Goal: Task Accomplishment & Management: Complete application form

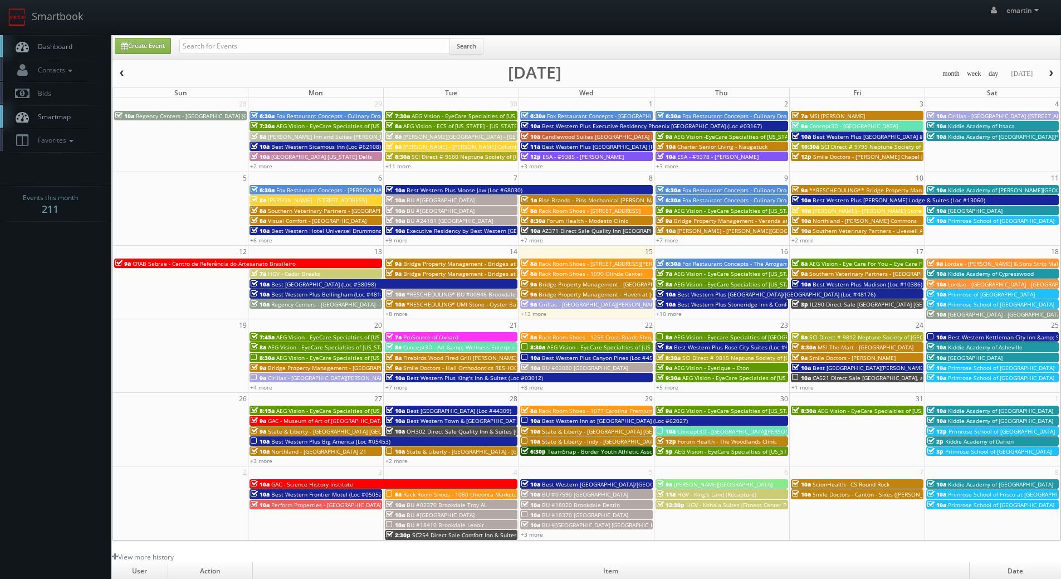
click at [67, 40] on link "Dashboard" at bounding box center [55, 46] width 111 height 23
click at [537, 312] on link "+13 more" at bounding box center [534, 314] width 26 height 8
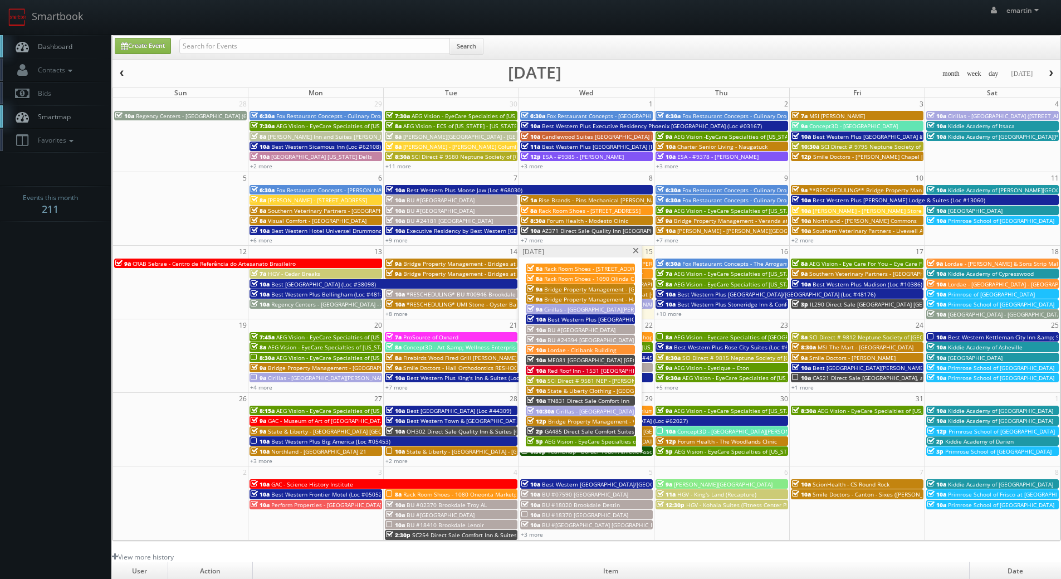
drag, startPoint x: 42, startPoint y: 48, endPoint x: 3, endPoint y: 38, distance: 40.7
click at [42, 48] on span "Dashboard" at bounding box center [52, 46] width 40 height 9
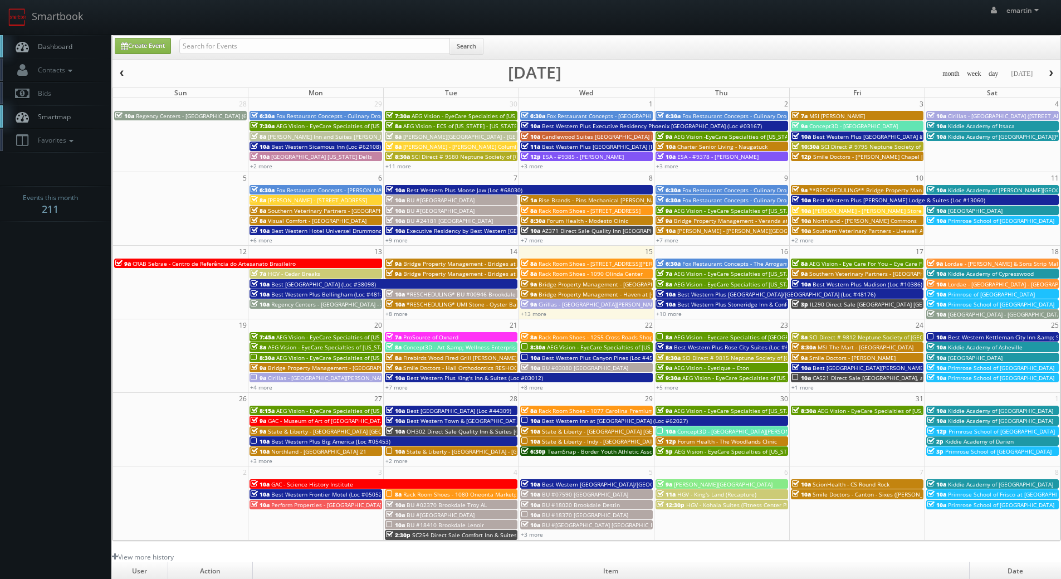
click at [191, 30] on div "emartin emartin Profile Logout" at bounding box center [530, 17] width 1061 height 35
click at [668, 315] on link "+10 more" at bounding box center [669, 314] width 26 height 8
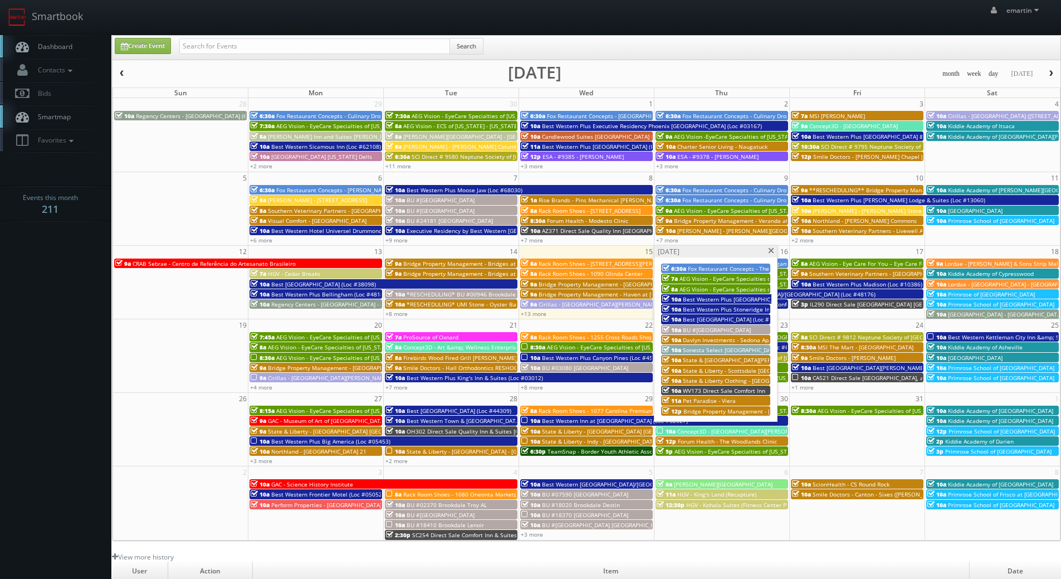
click at [737, 331] on span "BU #[GEOGRAPHIC_DATA]" at bounding box center [717, 330] width 68 height 8
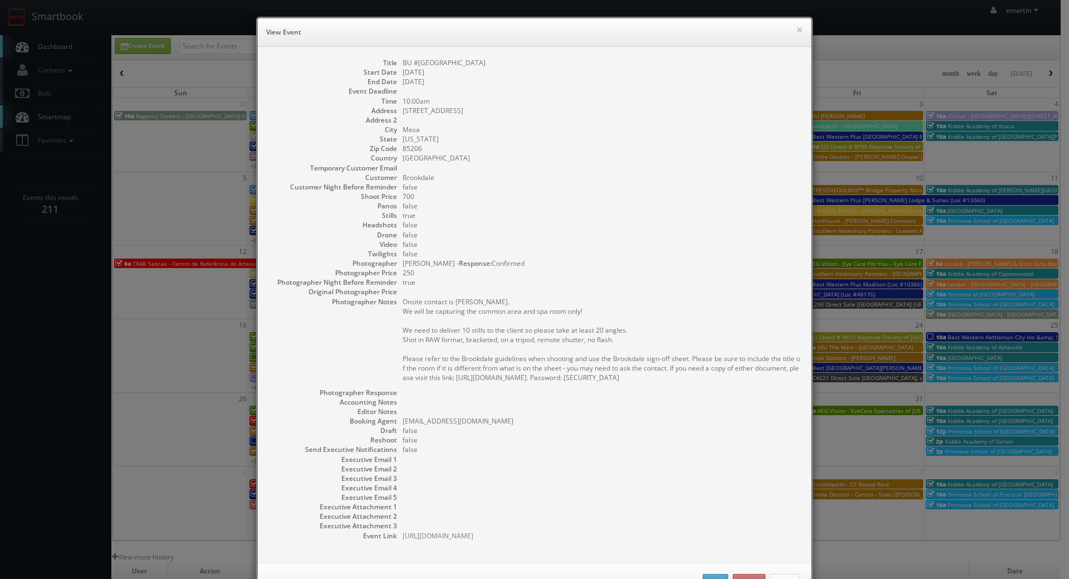
click at [790, 30] on h6 "View Event" at bounding box center [534, 32] width 537 height 11
click at [796, 26] on button "×" at bounding box center [799, 30] width 7 height 8
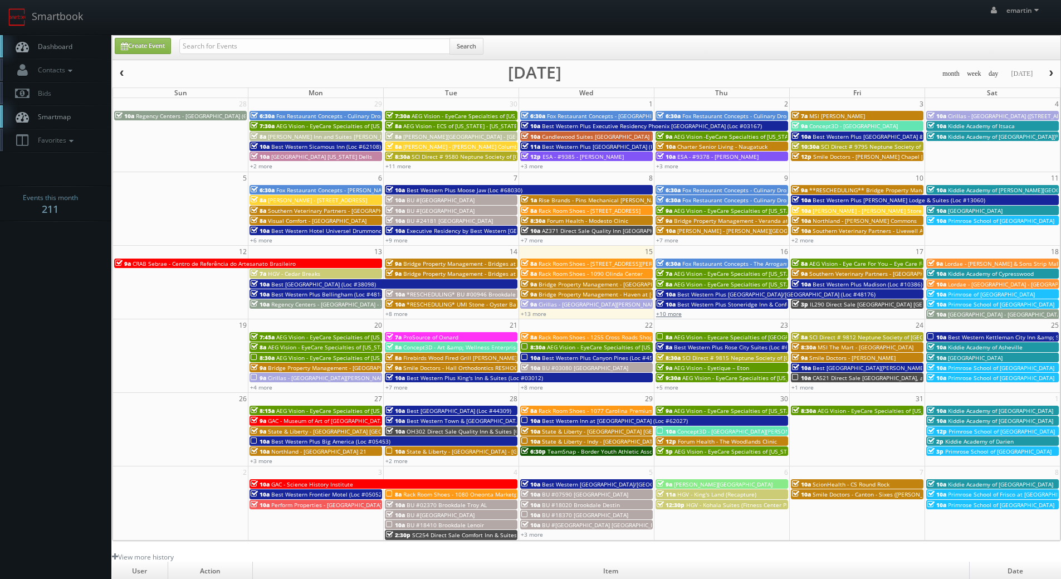
click at [667, 315] on link "+10 more" at bounding box center [669, 314] width 26 height 8
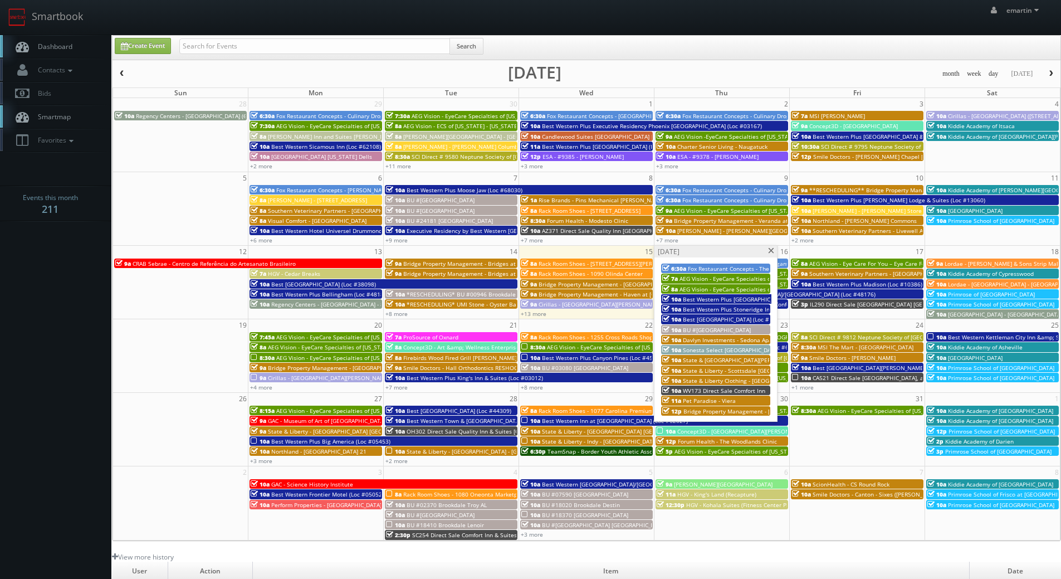
click at [707, 319] on span "Best Western West Monroe Inn (Loc #19062)" at bounding box center [735, 319] width 105 height 8
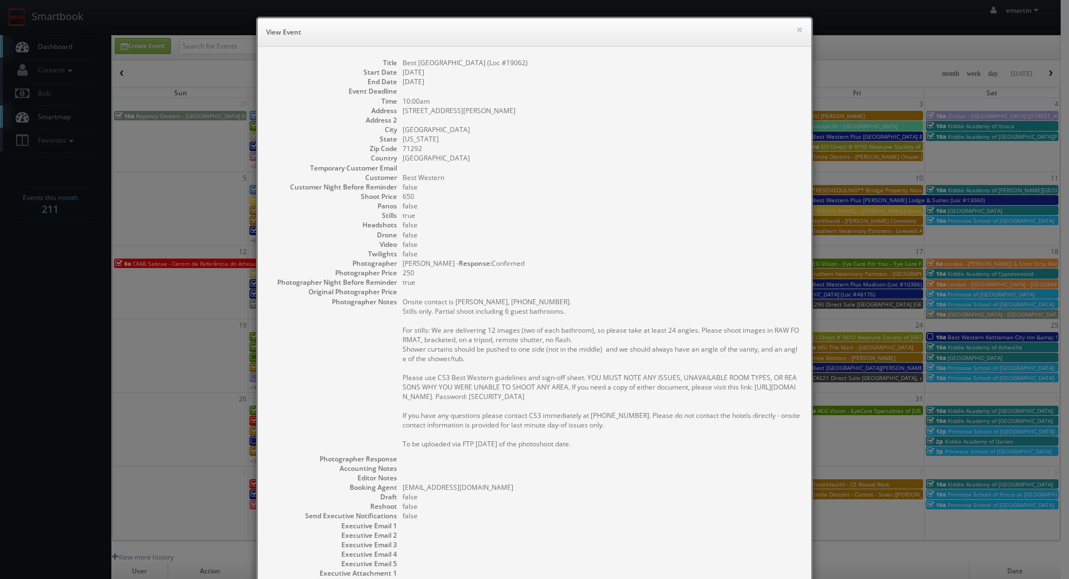
click at [526, 184] on dd "false" at bounding box center [602, 186] width 398 height 9
click at [789, 22] on div "× View Event" at bounding box center [535, 32] width 554 height 28
click at [796, 26] on button "×" at bounding box center [799, 30] width 7 height 8
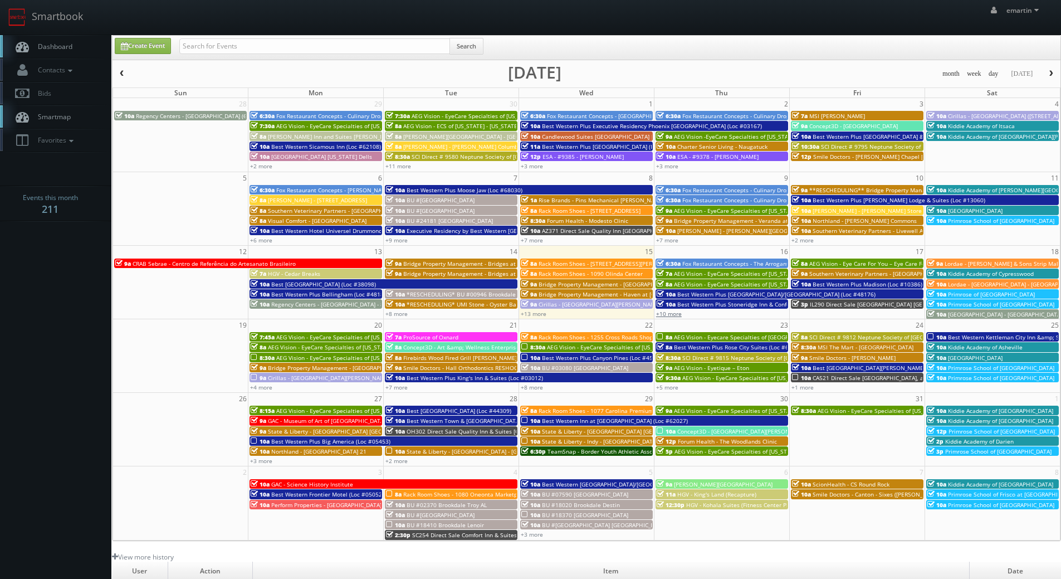
click at [672, 312] on link "+10 more" at bounding box center [669, 314] width 26 height 8
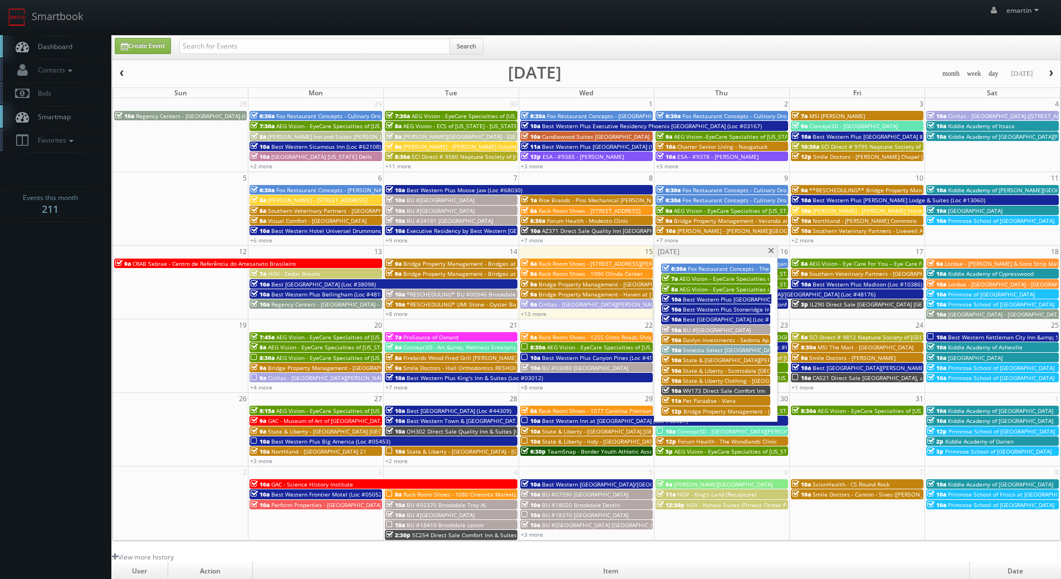
click at [692, 308] on span "Best Western Plus Stoneridge Inn & Conference Centre (Loc #66085)" at bounding box center [774, 309] width 183 height 8
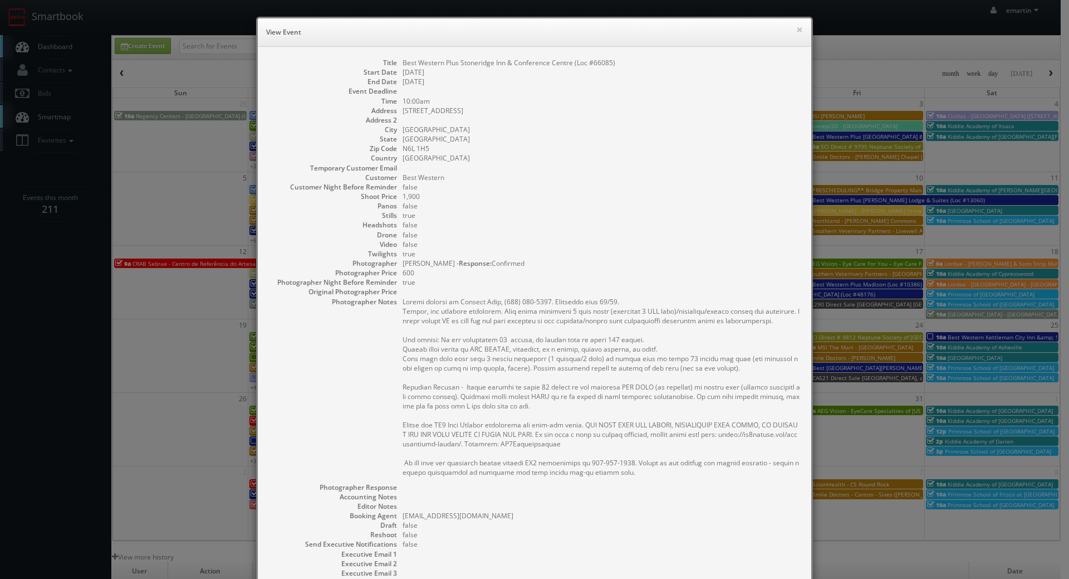
click at [586, 170] on dd at bounding box center [602, 167] width 398 height 9
click at [796, 27] on button "×" at bounding box center [799, 30] width 7 height 8
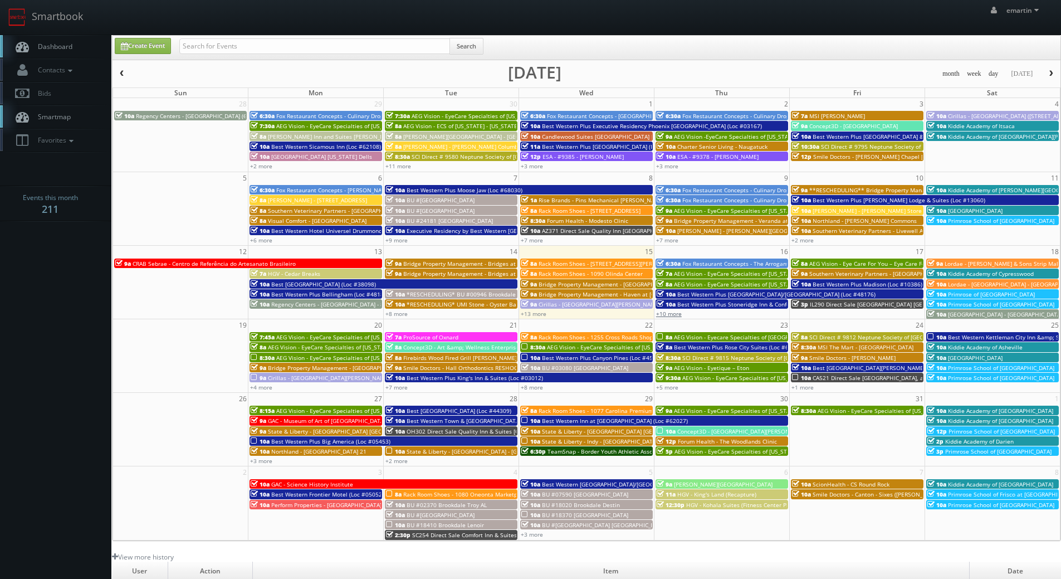
click at [670, 312] on link "+10 more" at bounding box center [669, 314] width 26 height 8
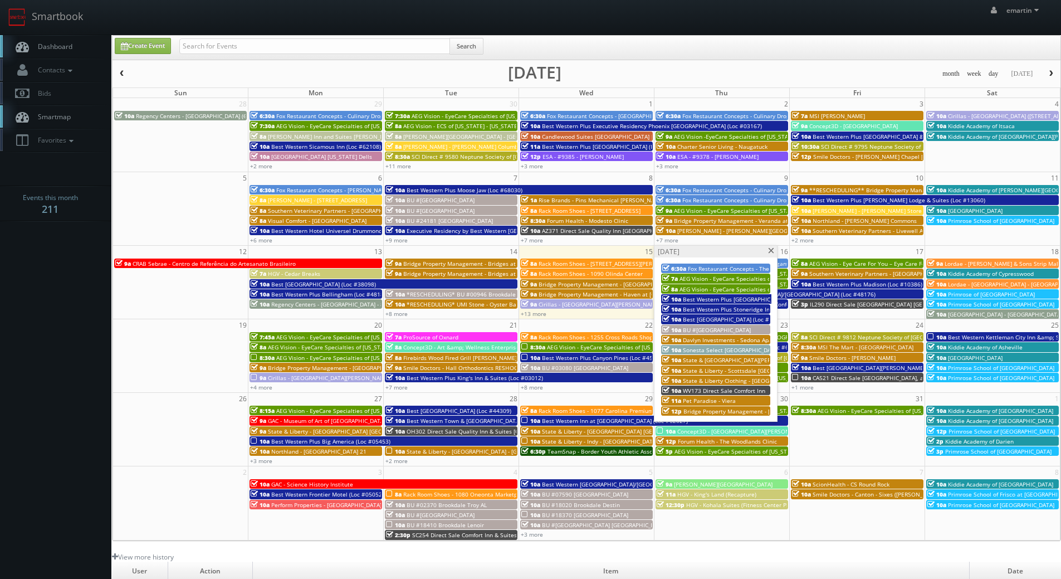
click at [697, 298] on span "Best Western Plus [GEOGRAPHIC_DATA]/[GEOGRAPHIC_DATA] (Loc #48176)" at bounding box center [782, 299] width 198 height 8
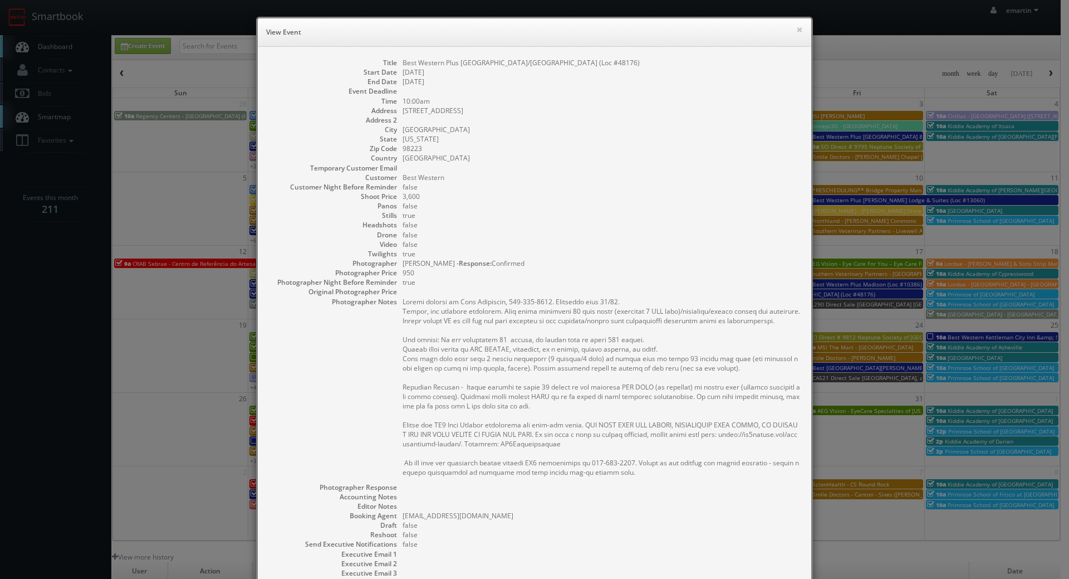
click at [551, 62] on dd "Best Western Plus [GEOGRAPHIC_DATA]/[GEOGRAPHIC_DATA] (Loc #48176)" at bounding box center [602, 62] width 398 height 9
copy dd "48176"
drag, startPoint x: 760, startPoint y: 113, endPoint x: 770, endPoint y: 56, distance: 57.8
click at [760, 113] on dd "3721 172nd St" at bounding box center [602, 110] width 398 height 9
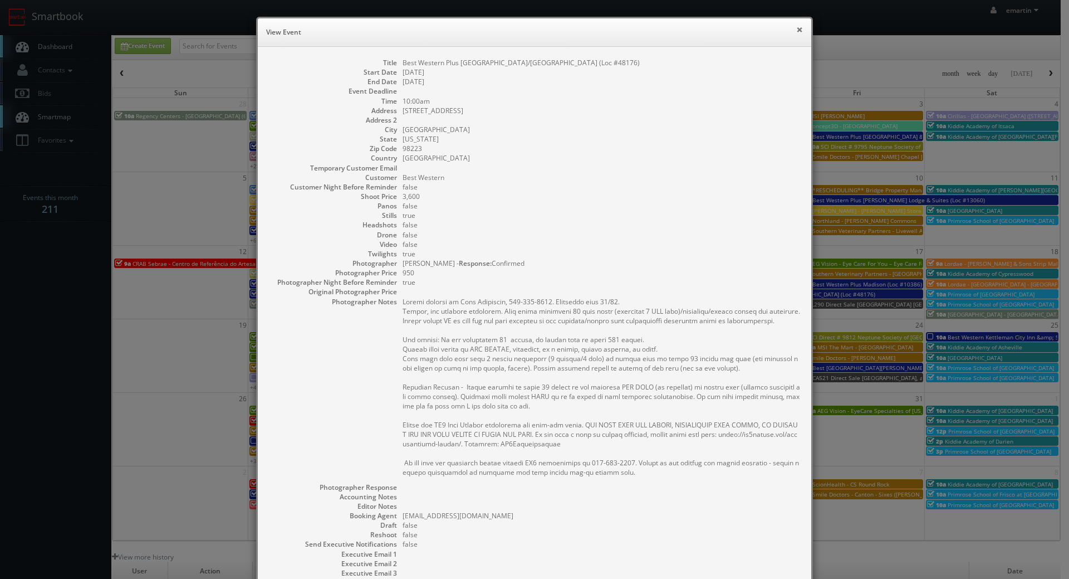
click at [799, 30] on button "×" at bounding box center [799, 30] width 7 height 8
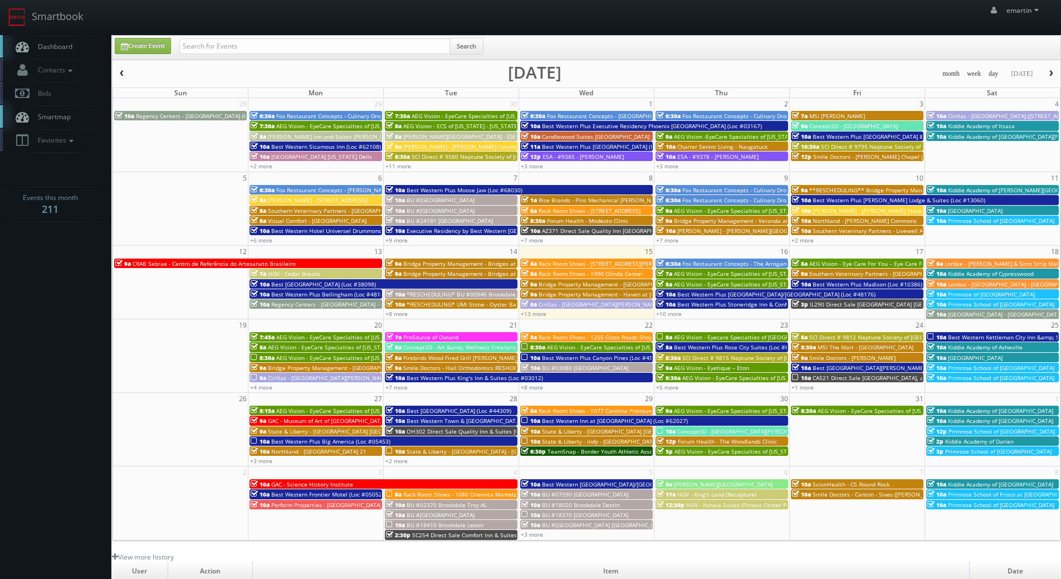
click at [91, 50] on link "Dashboard" at bounding box center [55, 46] width 111 height 23
drag, startPoint x: 608, startPoint y: 35, endPoint x: 608, endPoint y: 23, distance: 11.7
click at [608, 34] on nav "Smartbook Toggle Side Navigation Toggle Top Navigation emartin emartin Profile …" at bounding box center [530, 17] width 1061 height 35
click at [669, 311] on link "+10 more" at bounding box center [669, 314] width 26 height 8
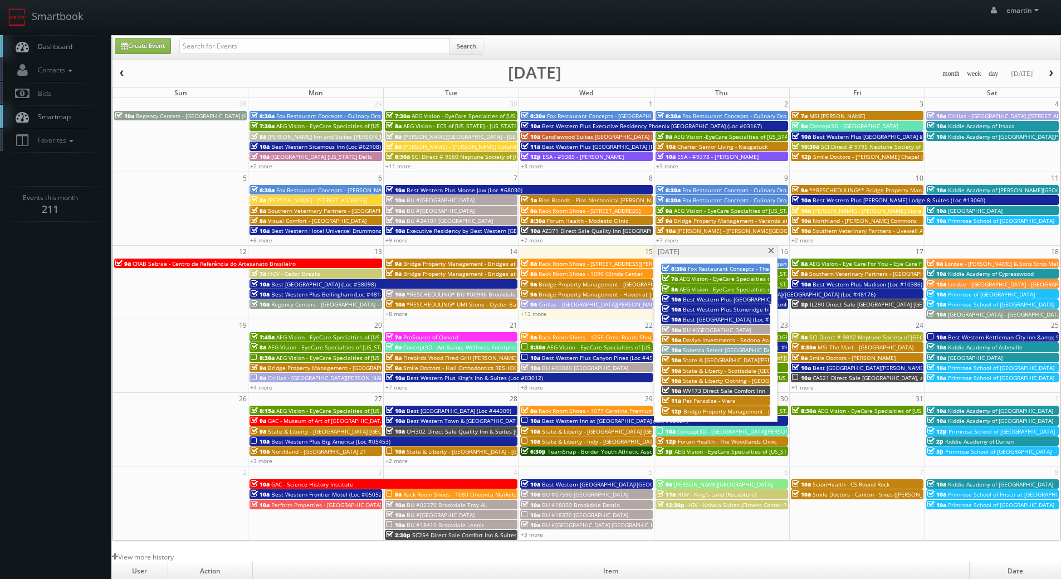
click at [696, 308] on span "Best Western Plus Stoneridge Inn & Conference Centre (Loc #66085)" at bounding box center [774, 309] width 183 height 8
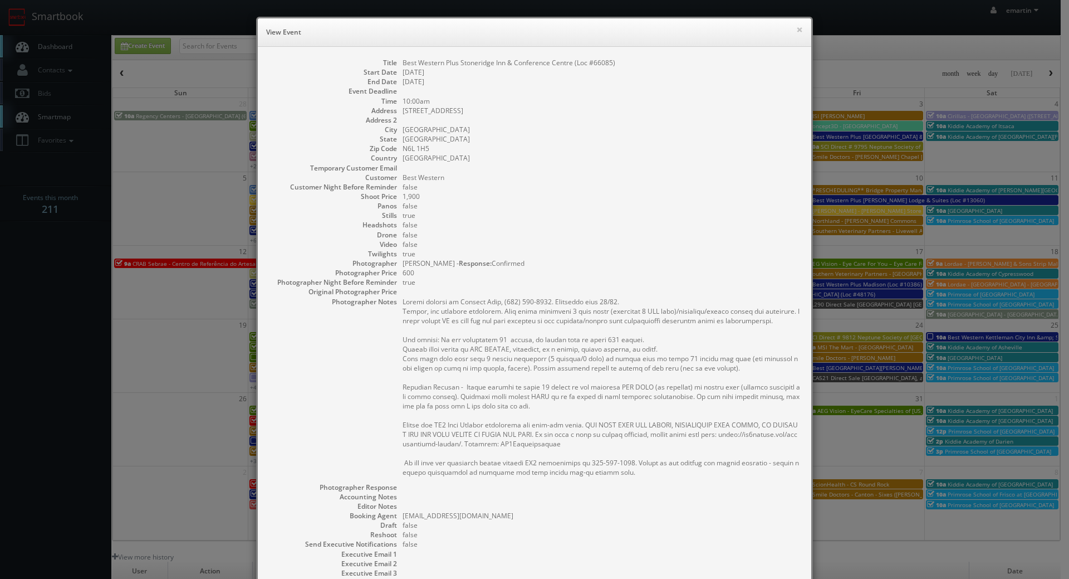
click at [497, 271] on dd "600" at bounding box center [602, 272] width 398 height 9
click at [592, 61] on dd "Best Western Plus Stoneridge Inn & Conference Centre (Loc #66085)" at bounding box center [602, 62] width 398 height 9
copy dd "66085"
click at [458, 45] on div "× View Event Title Best Western Plus Stoneridge Inn & Conference Centre (Loc #6…" at bounding box center [534, 357] width 557 height 680
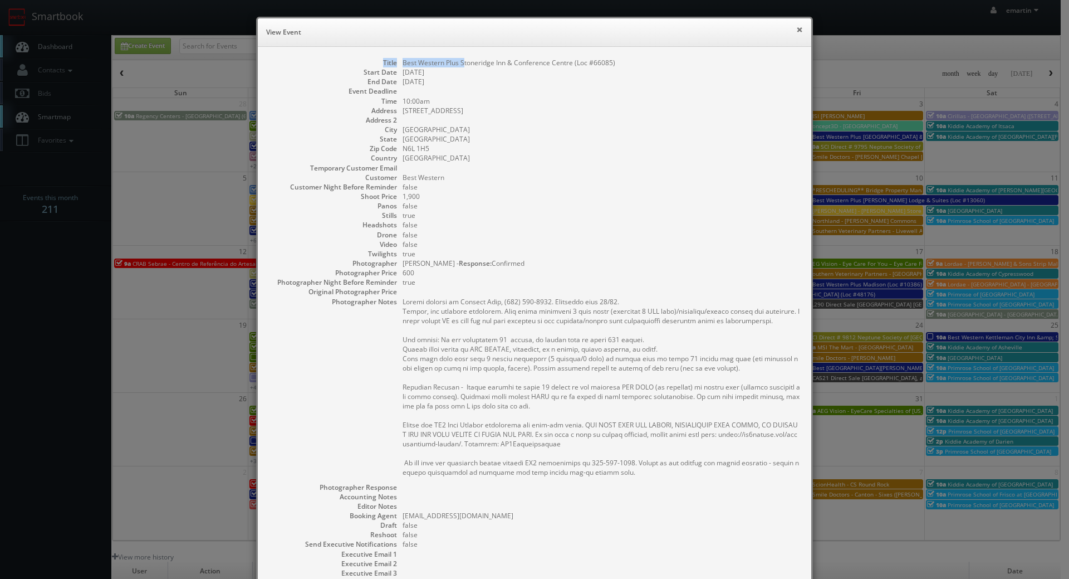
click at [796, 32] on button "×" at bounding box center [799, 30] width 7 height 8
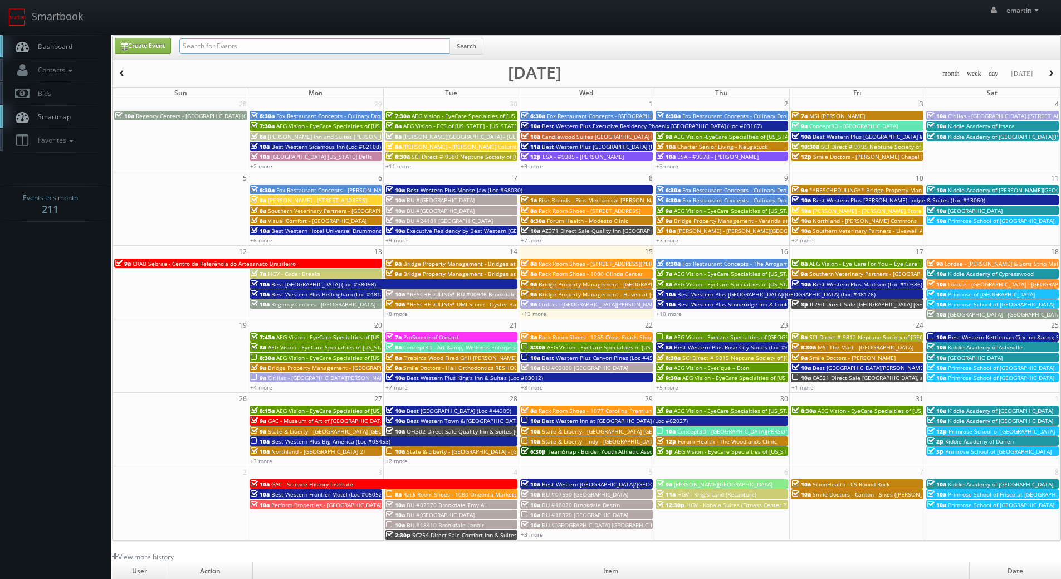
click at [323, 41] on input "text" at bounding box center [314, 46] width 271 height 16
type input "alex marenette"
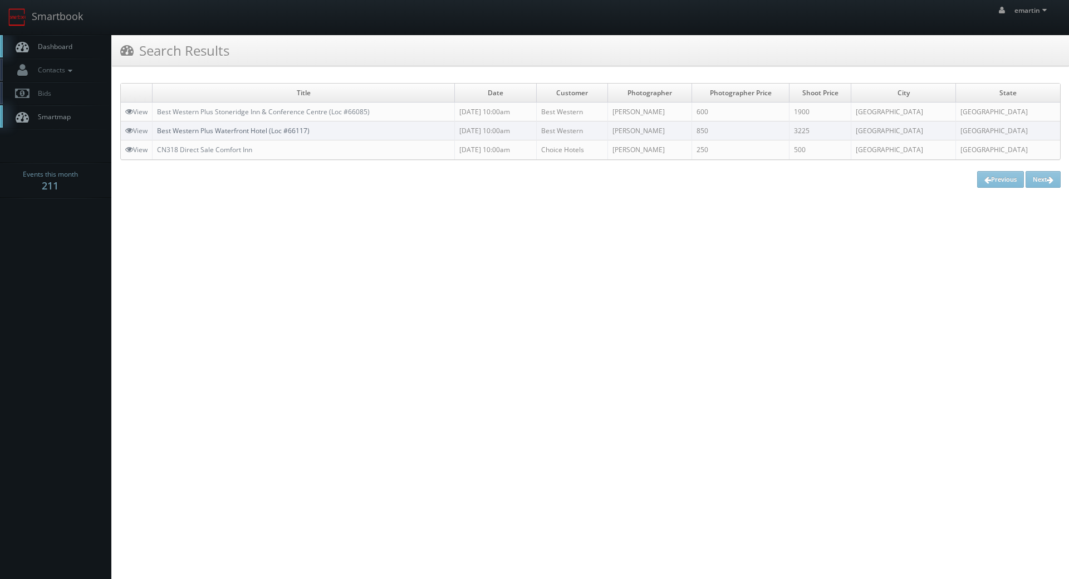
click at [280, 130] on link "Best Western Plus Waterfront Hotel (Loc #66117)" at bounding box center [233, 130] width 153 height 9
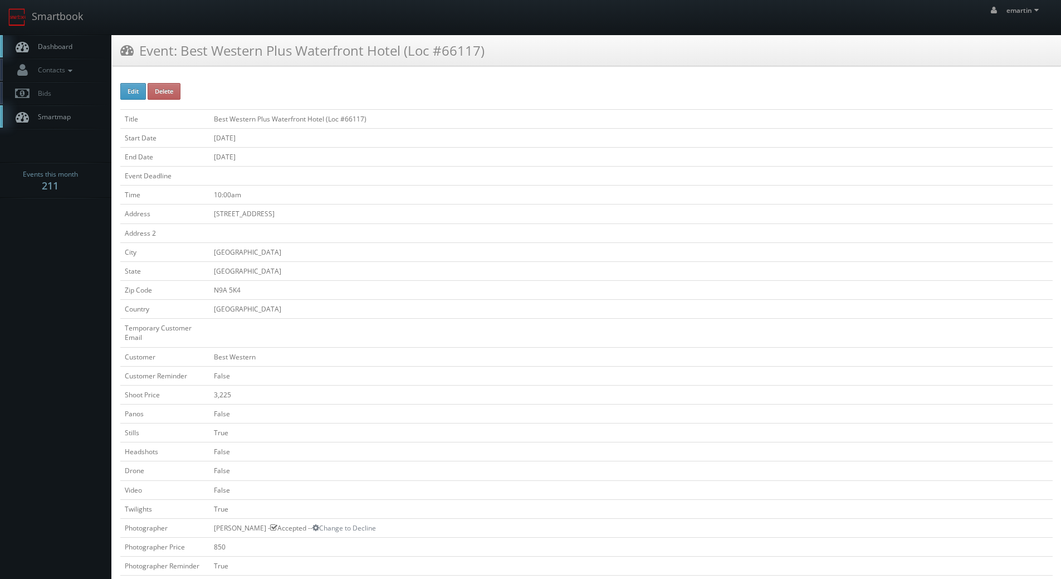
scroll to position [278, 0]
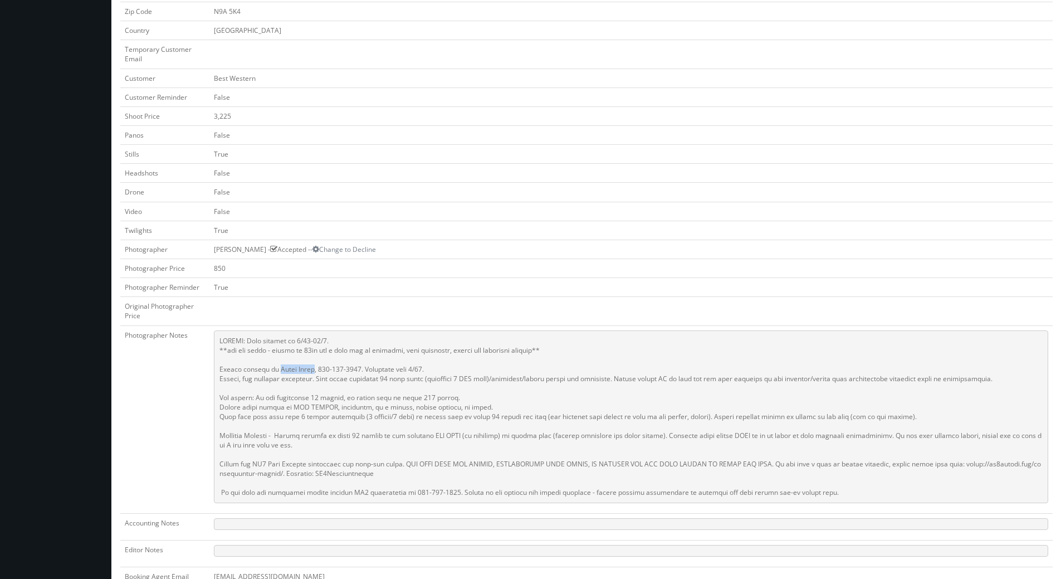
drag, startPoint x: 275, startPoint y: 369, endPoint x: 311, endPoint y: 370, distance: 35.6
click at [311, 370] on pre at bounding box center [631, 416] width 834 height 173
copy pre "[PERSON_NAME]"
click at [82, 569] on body "Smartbook Toggle Side Navigation Toggle Top Navigation emartin emartin Profile …" at bounding box center [530, 272] width 1061 height 1101
drag, startPoint x: 534, startPoint y: 262, endPoint x: 506, endPoint y: 301, distance: 47.5
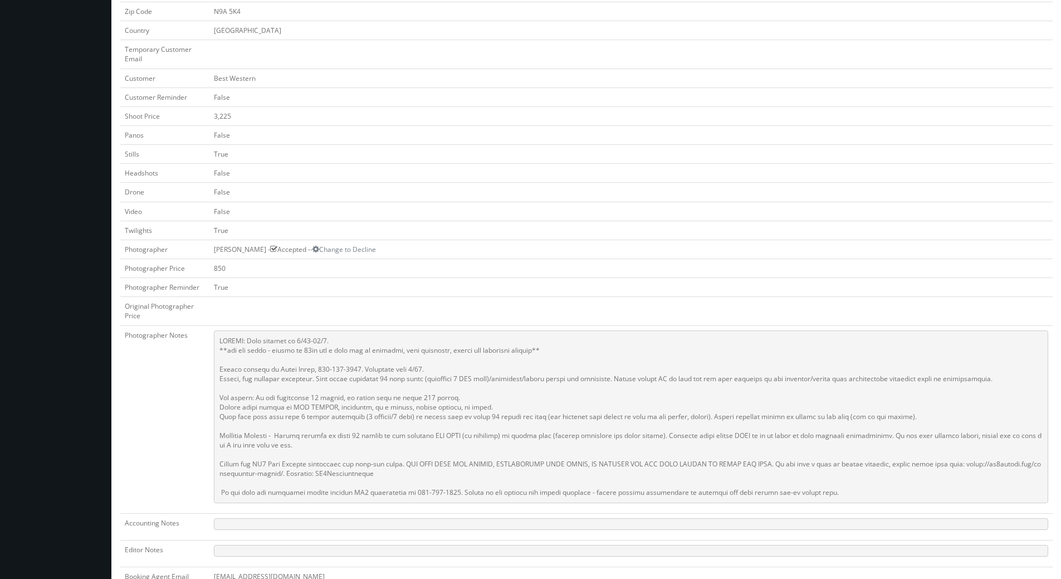
click at [533, 262] on td "850" at bounding box center [630, 267] width 843 height 19
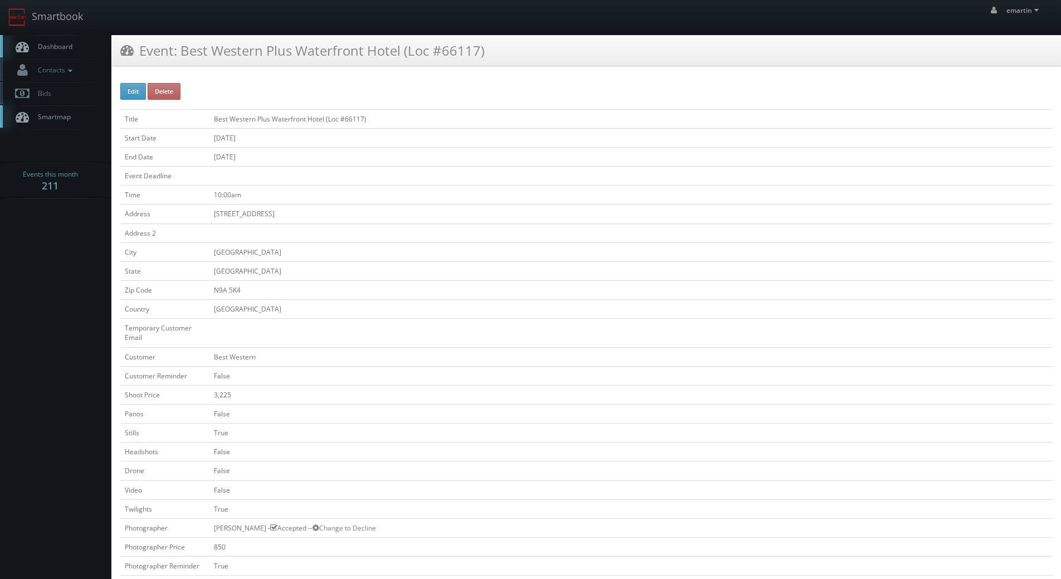
click at [54, 43] on span "Dashboard" at bounding box center [52, 46] width 40 height 9
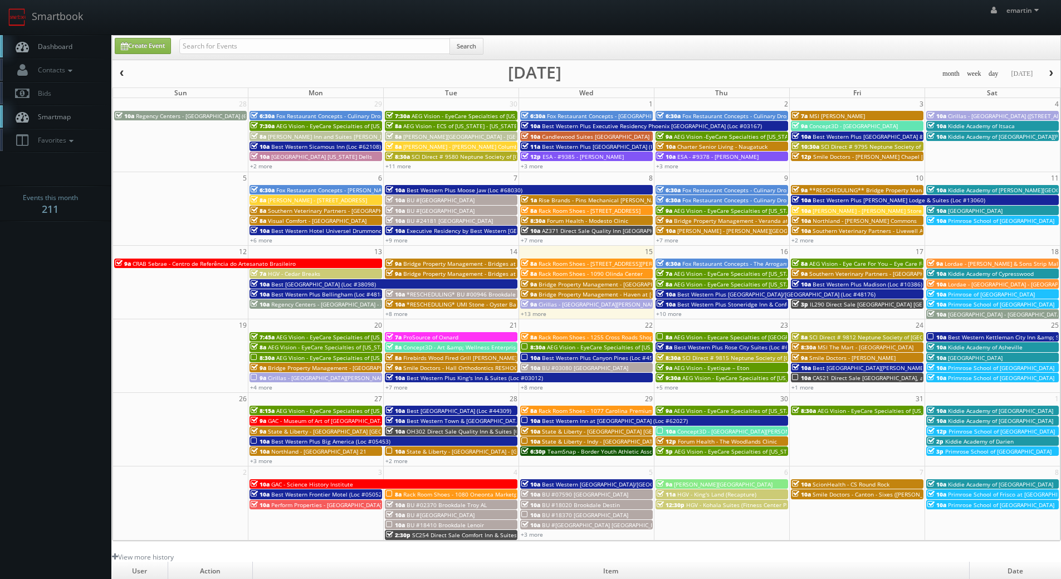
click at [677, 319] on td "23" at bounding box center [721, 325] width 135 height 12
type input "10/23/2025"
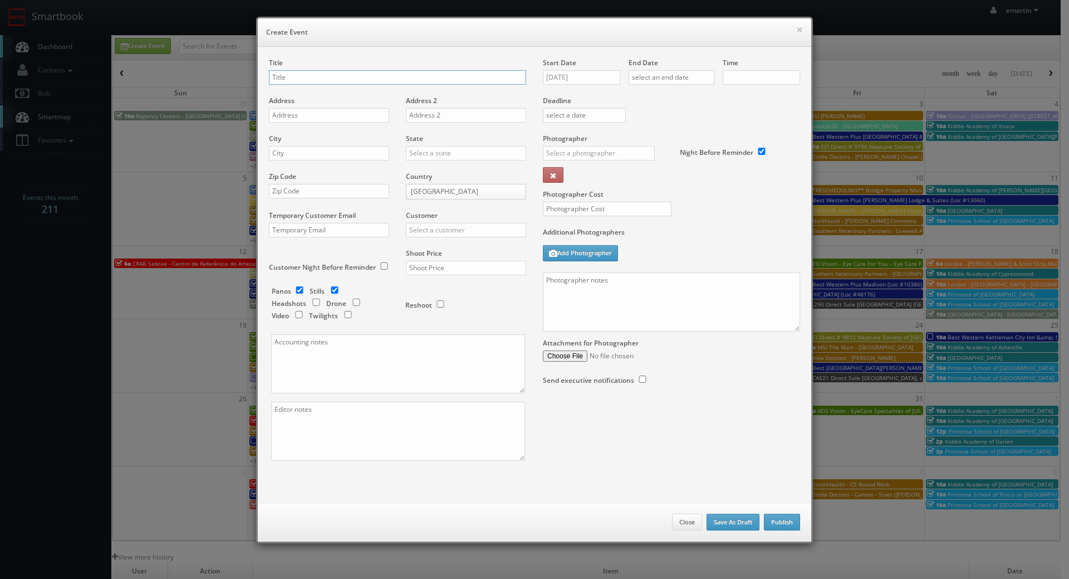
checkbox input "true"
type input "10:00am"
checkbox input "true"
click at [796, 26] on button "×" at bounding box center [799, 30] width 7 height 8
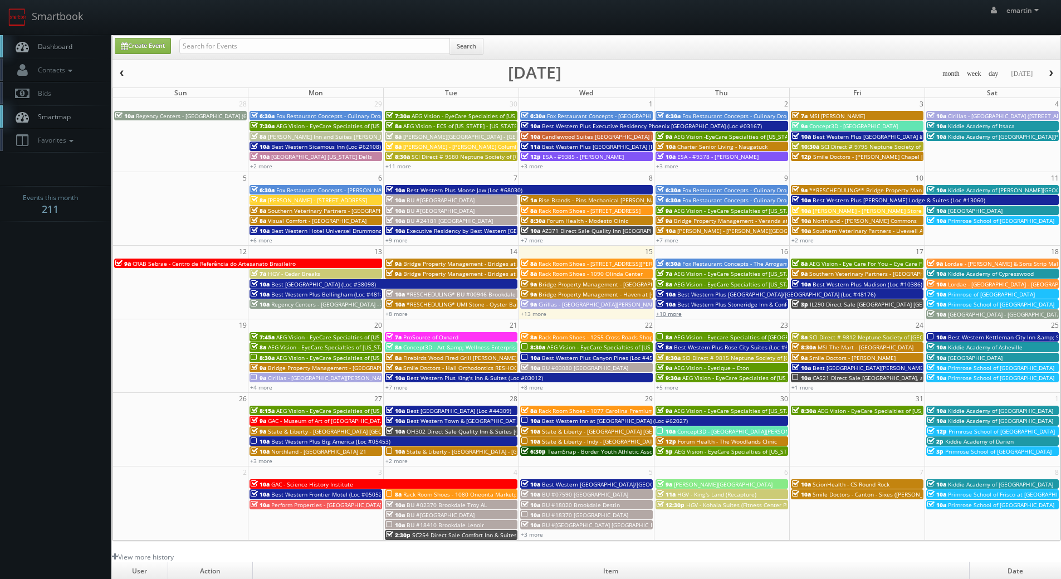
click at [674, 311] on link "+10 more" at bounding box center [669, 314] width 26 height 8
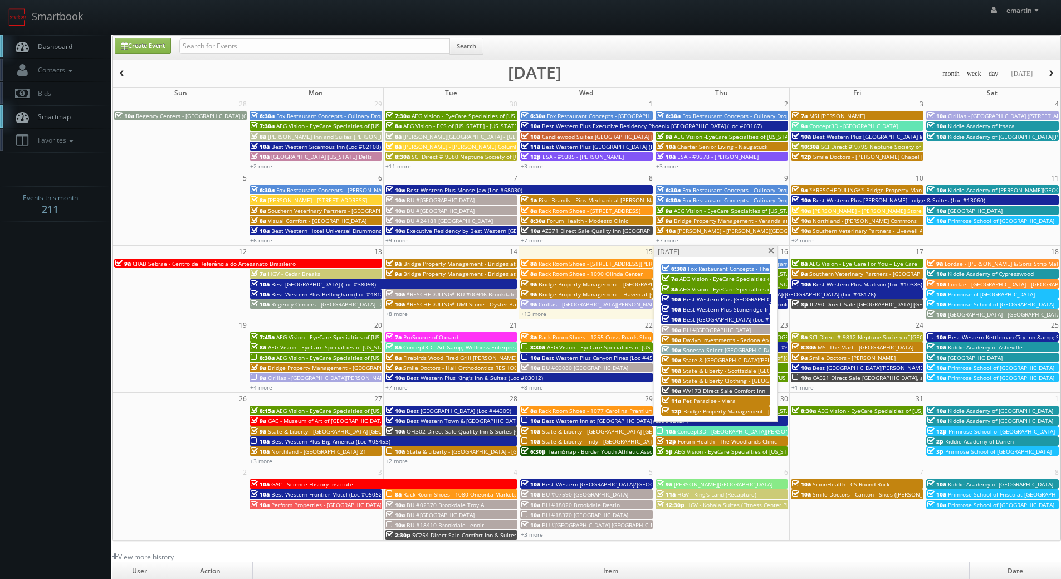
click at [734, 329] on span "BU #[GEOGRAPHIC_DATA]" at bounding box center [717, 330] width 68 height 8
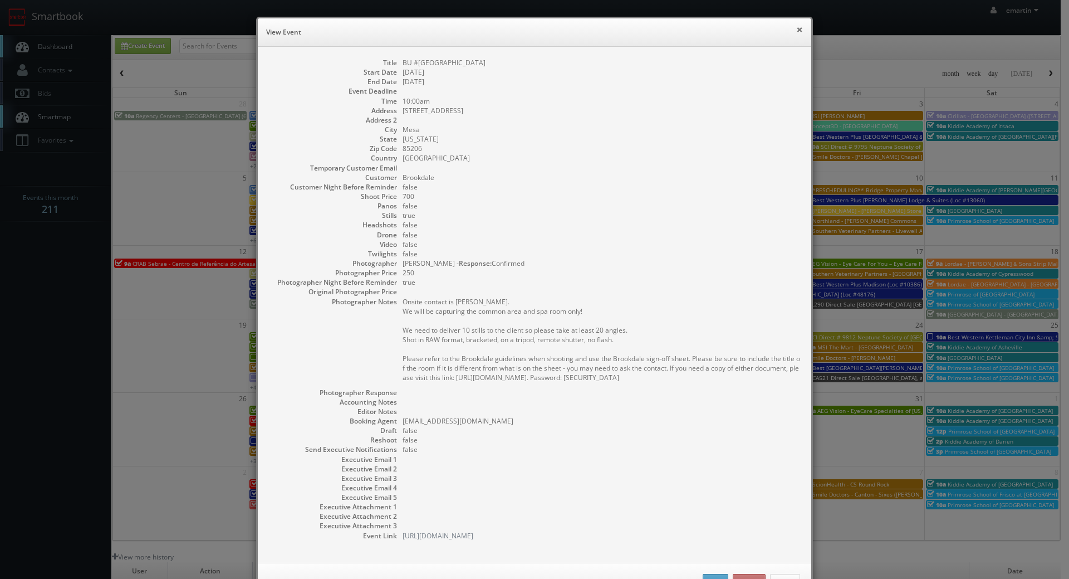
click at [797, 31] on button "×" at bounding box center [799, 30] width 7 height 8
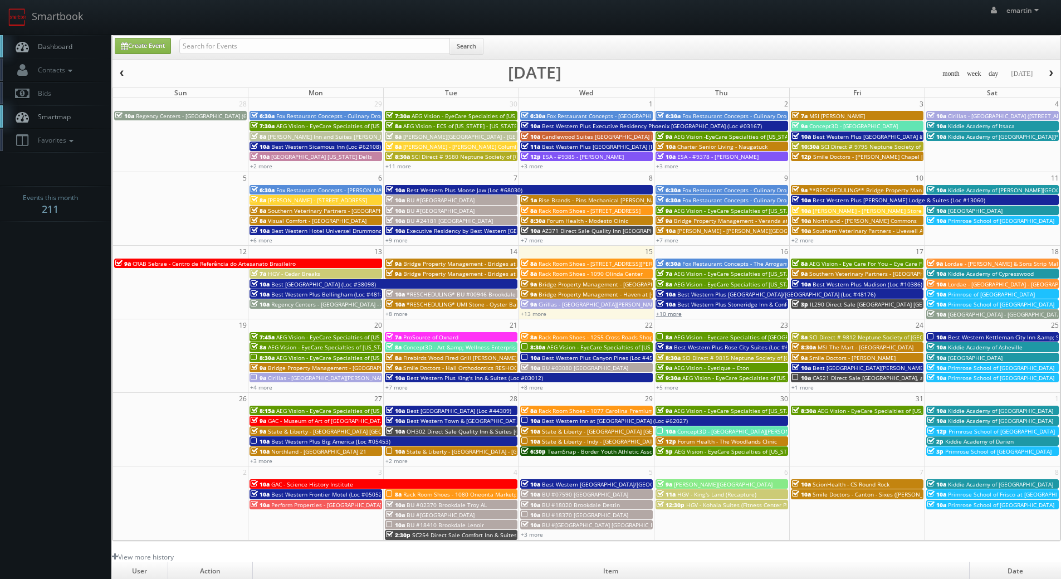
click at [667, 313] on link "+10 more" at bounding box center [669, 314] width 26 height 8
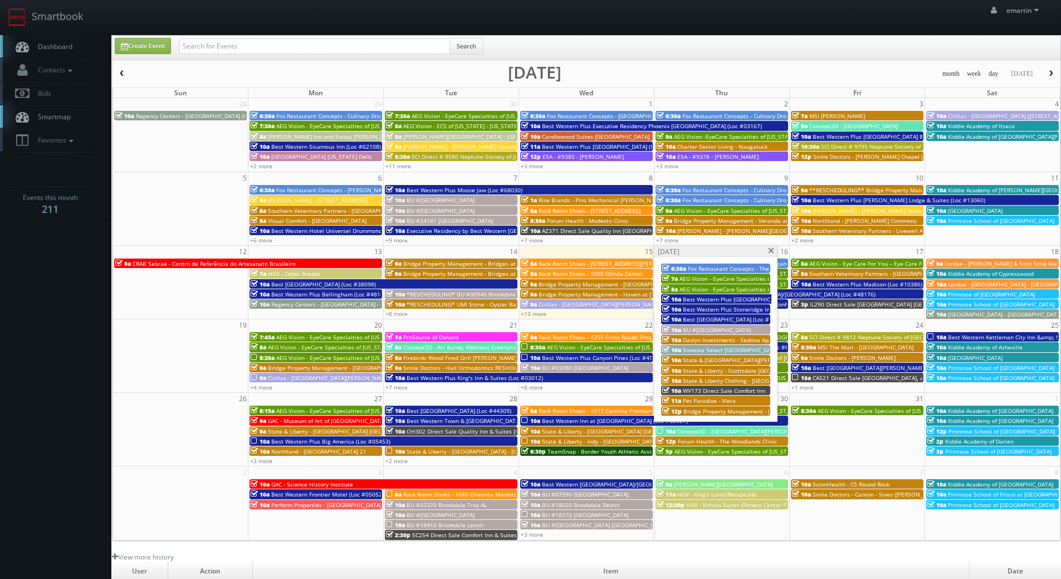
click at [771, 251] on span at bounding box center [770, 251] width 7 height 6
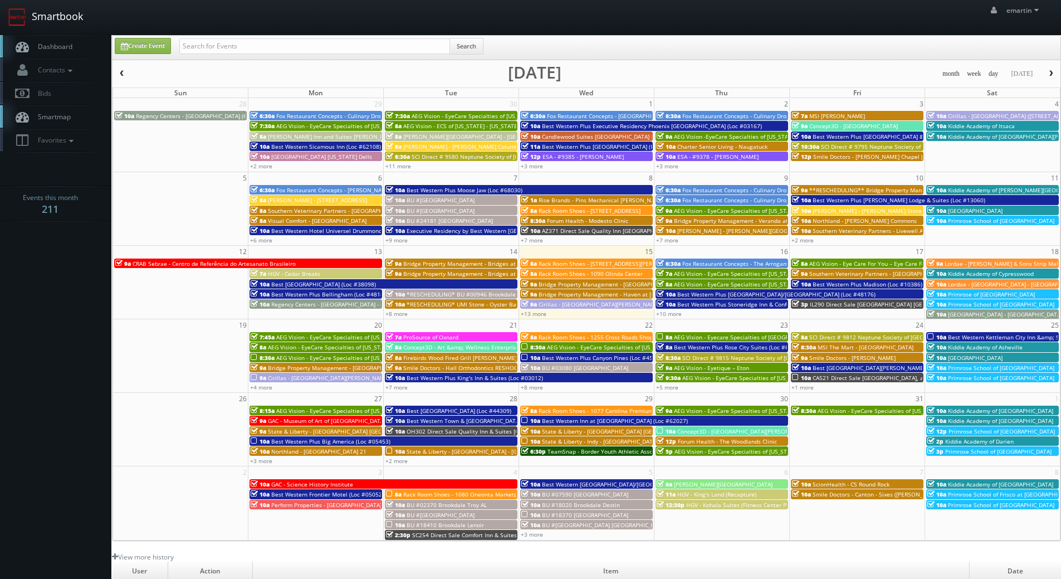
drag, startPoint x: 64, startPoint y: 42, endPoint x: 62, endPoint y: 27, distance: 15.8
click at [64, 43] on span "Dashboard" at bounding box center [52, 46] width 40 height 9
click at [670, 316] on link "+10 more" at bounding box center [669, 314] width 26 height 8
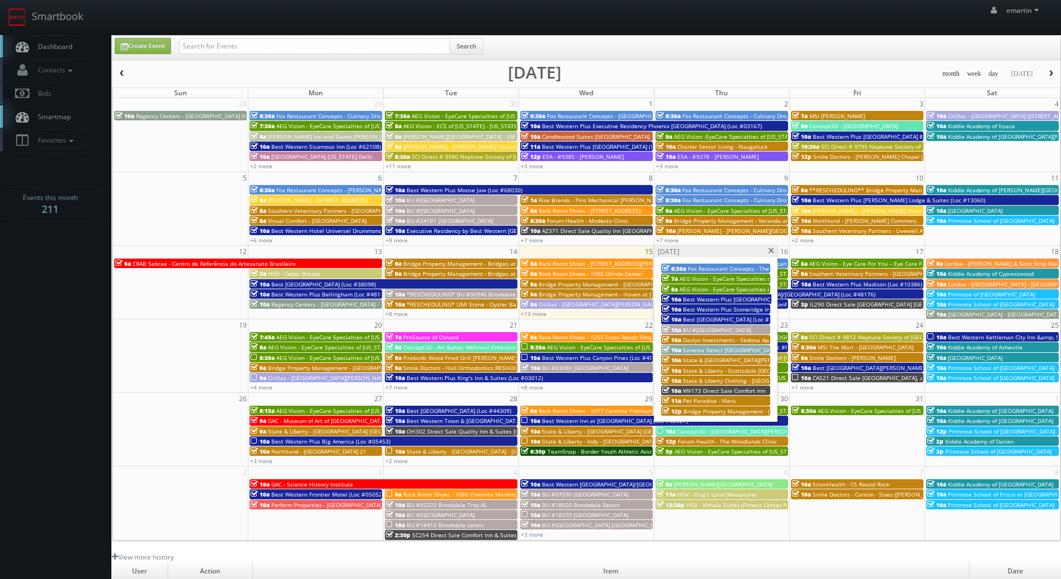
click at [711, 389] on span "WV173 Direct Sale Comfort Inn" at bounding box center [724, 390] width 82 height 8
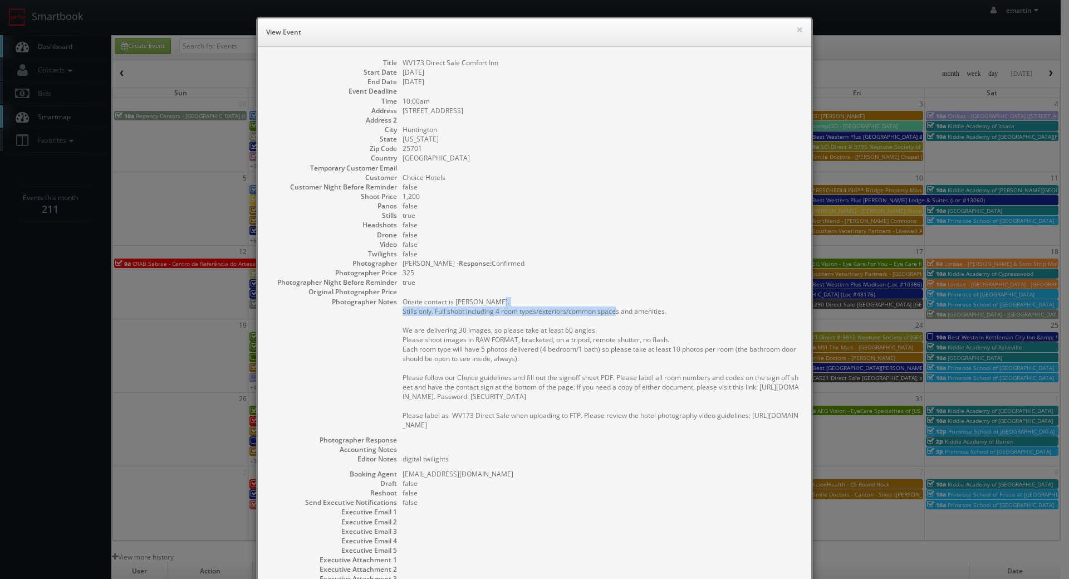
click at [620, 306] on pre "Onsite contact is Tessa Smith. Stills only. Full shoot including 4 room types/e…" at bounding box center [602, 363] width 398 height 133
click at [612, 280] on dd "true" at bounding box center [602, 281] width 398 height 9
click at [591, 257] on dd "false" at bounding box center [602, 253] width 398 height 9
click at [736, 129] on dd "Huntington" at bounding box center [602, 129] width 398 height 9
click at [796, 26] on button "×" at bounding box center [799, 30] width 7 height 8
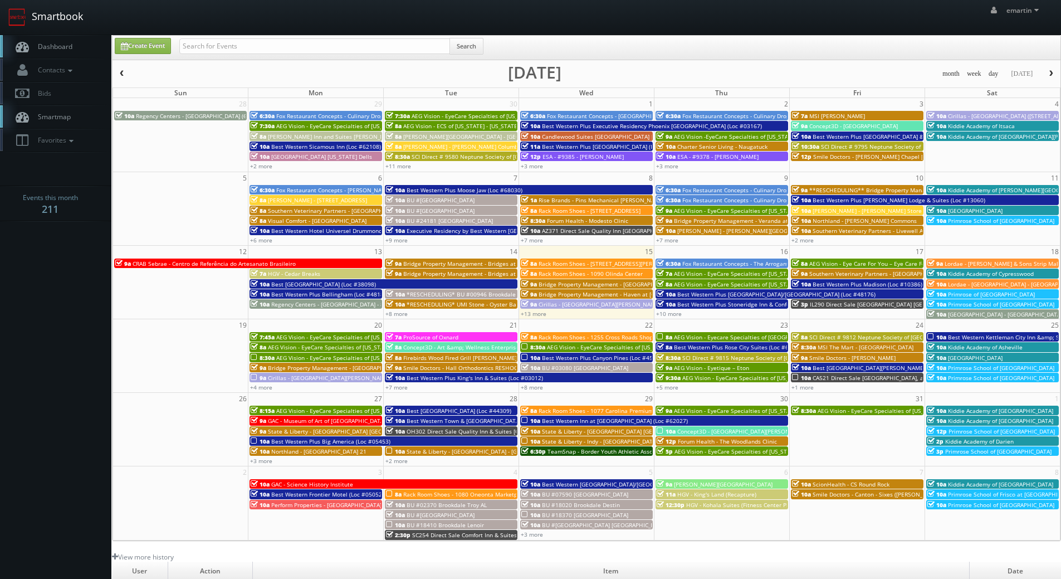
click at [45, 32] on link "Smartbook" at bounding box center [45, 17] width 91 height 35
click at [60, 380] on body "Smartbook Toggle Side Navigation Toggle Top Navigation emartin emartin Profile …" at bounding box center [530, 385] width 1061 height 770
click at [133, 48] on link "Create Event" at bounding box center [143, 46] width 56 height 16
type input "10/15/2025"
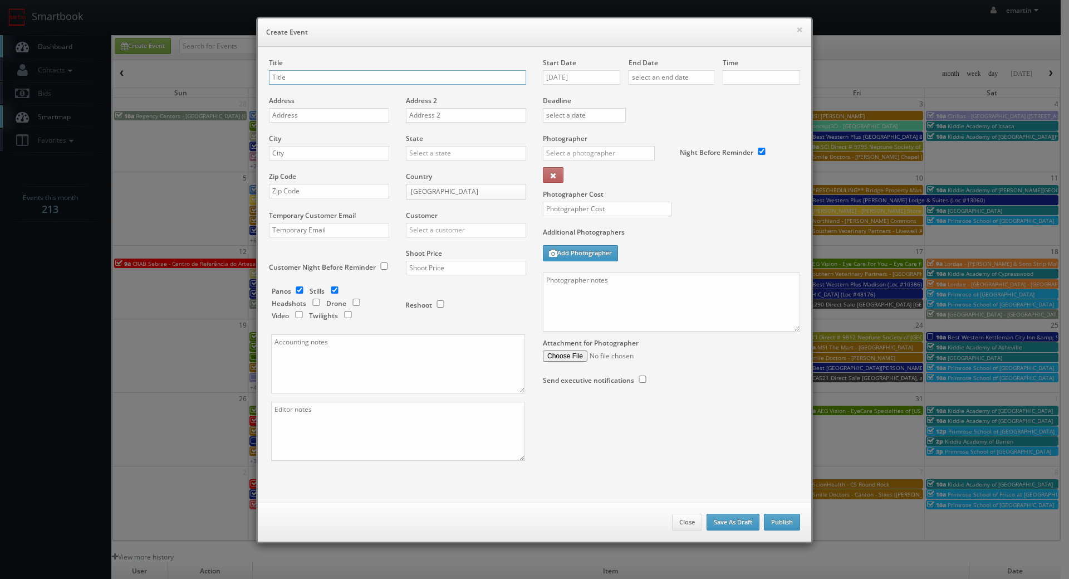
checkbox input "true"
type input "10:00am"
checkbox input "true"
click at [584, 70] on input "10/15/2025" at bounding box center [581, 77] width 77 height 14
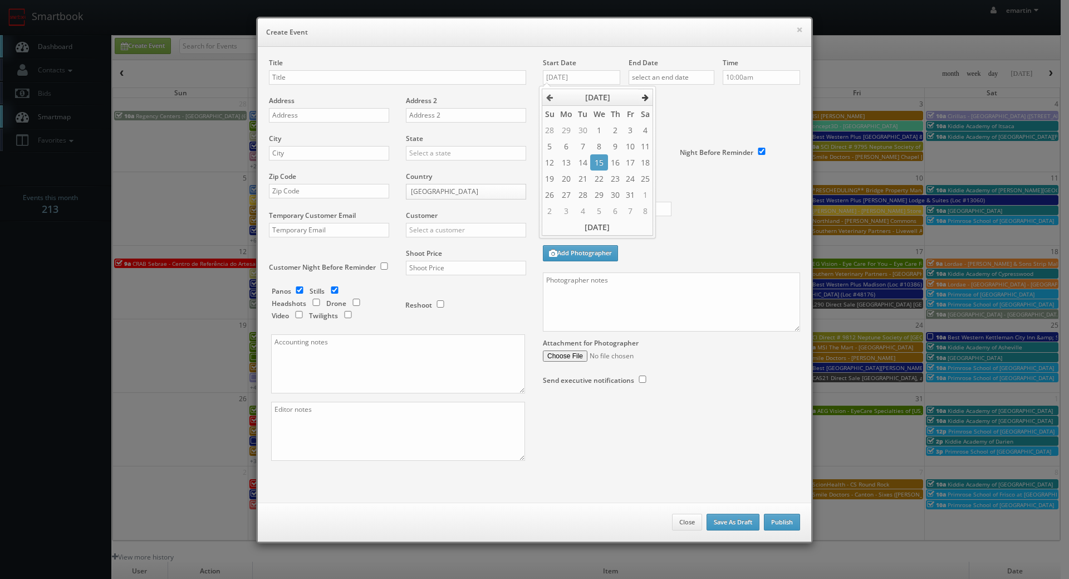
click at [648, 95] on icon at bounding box center [645, 98] width 7 height 8
click at [562, 165] on td "10" at bounding box center [566, 162] width 18 height 16
type input "[DATE]"
click at [716, 109] on div "Deadline" at bounding box center [672, 96] width 274 height 76
click at [690, 79] on input "text" at bounding box center [672, 77] width 86 height 14
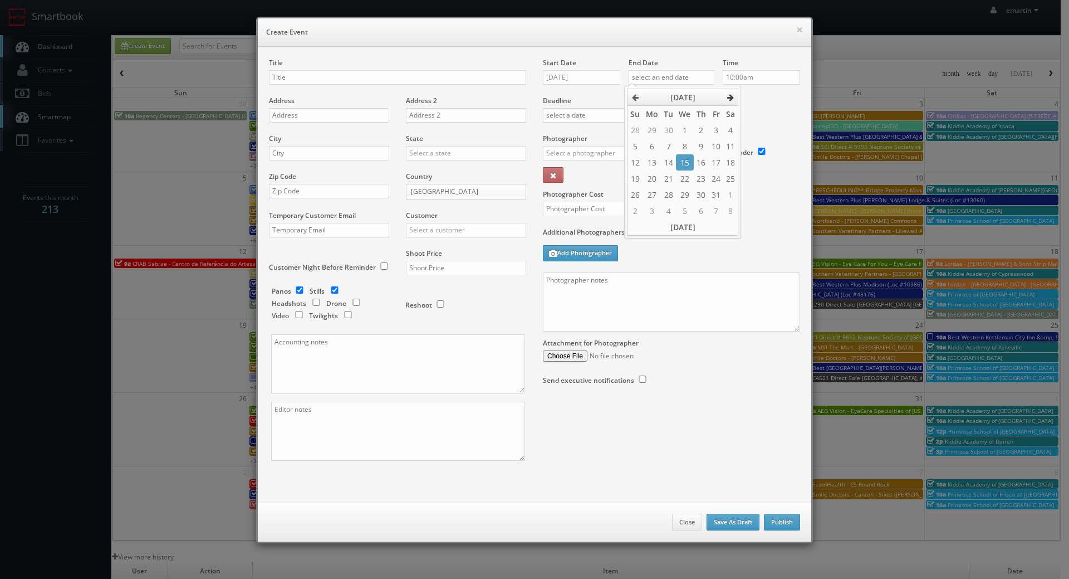
click at [732, 97] on icon at bounding box center [730, 98] width 7 height 8
click at [655, 169] on td "10" at bounding box center [652, 162] width 18 height 16
type input "11/10/2025"
click at [758, 121] on div "Deadline" at bounding box center [672, 96] width 274 height 76
click at [621, 153] on input "text" at bounding box center [599, 153] width 112 height 14
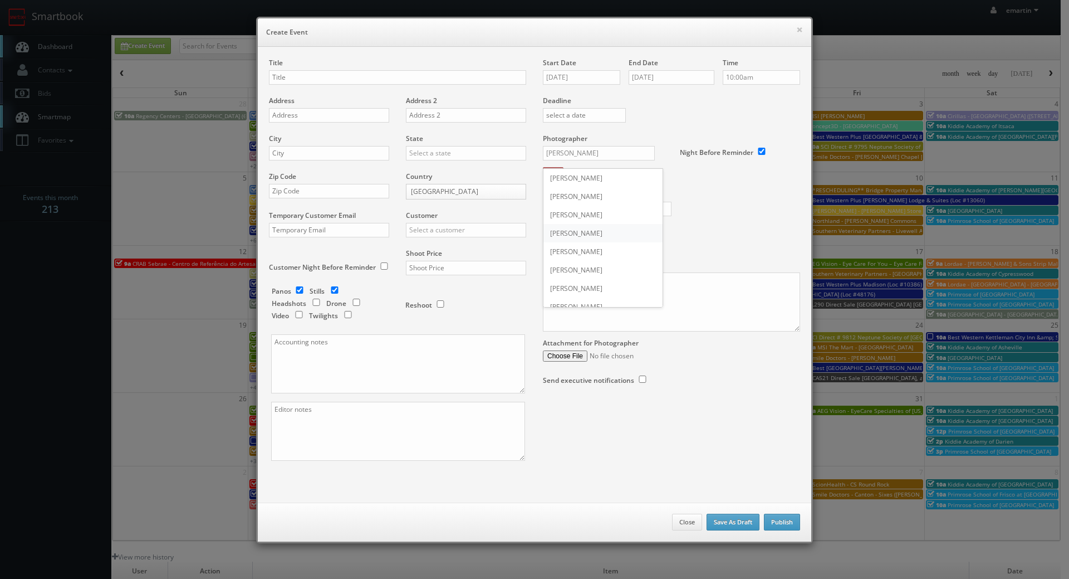
click at [590, 231] on div "Joe Morales" at bounding box center [602, 233] width 119 height 18
type input "Joe Morales"
click at [330, 55] on div "Title Address Address 2 City State Alabama Alaska Arizona Arkansas California C…" at bounding box center [535, 275] width 554 height 456
drag, startPoint x: 333, startPoint y: 76, endPoint x: 332, endPoint y: 68, distance: 7.3
click at [333, 76] on input "text" at bounding box center [397, 77] width 257 height 14
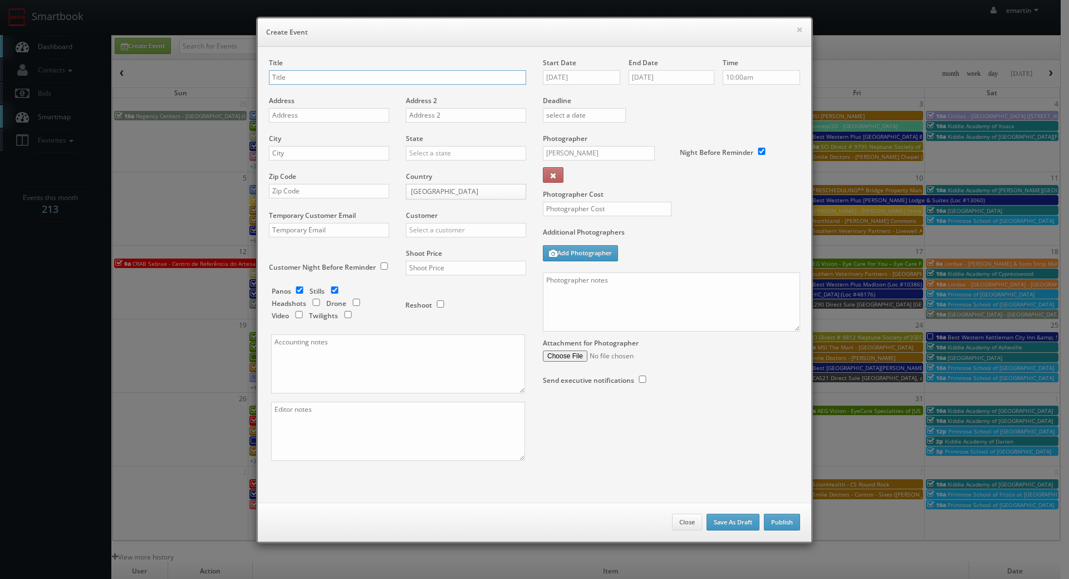
paste input "Home2 Suites Calera AL"
type input "Home2 Suites Calera AL"
click at [307, 125] on div "Address" at bounding box center [333, 115] width 129 height 38
drag, startPoint x: 310, startPoint y: 117, endPoint x: 285, endPoint y: 130, distance: 28.1
click at [310, 116] on input "text" at bounding box center [329, 115] width 120 height 14
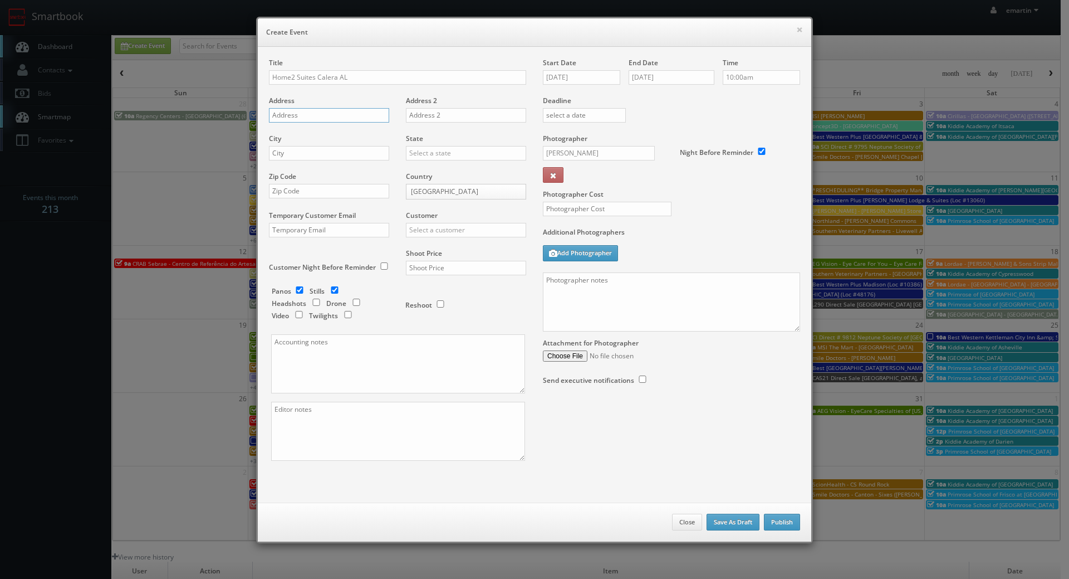
paste input "109 Metro Drive"
type input "109 Metro Drive"
click at [342, 153] on input "text" at bounding box center [329, 153] width 120 height 14
paste input "Calera"
type input "Calera"
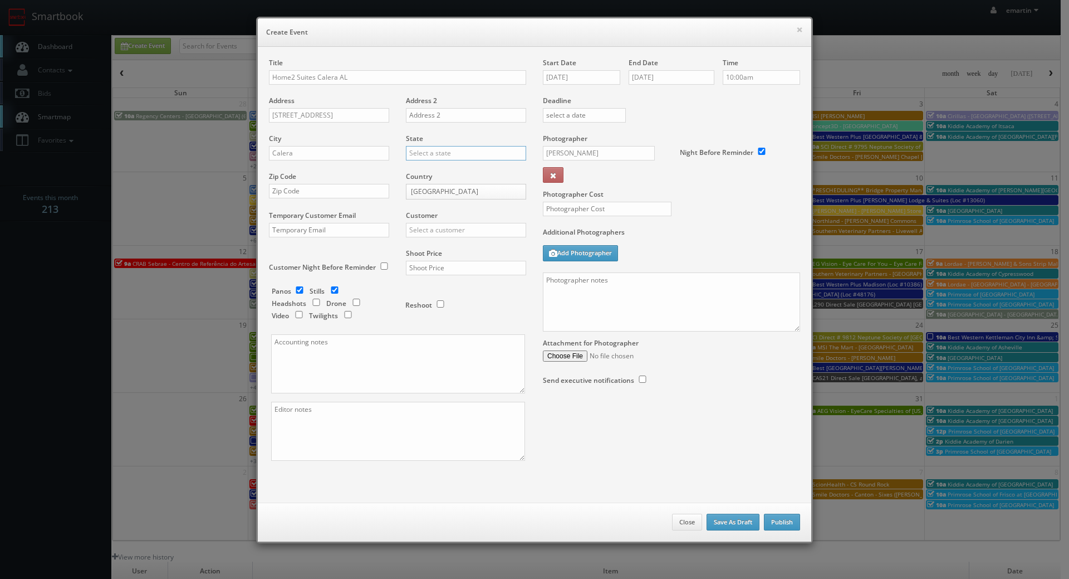
click at [432, 158] on input "text" at bounding box center [466, 153] width 120 height 14
click at [432, 171] on div "[US_STATE]" at bounding box center [466, 171] width 119 height 18
type input "[US_STATE]"
click at [318, 183] on div "Zip Code" at bounding box center [333, 191] width 129 height 38
click at [317, 189] on input "text" at bounding box center [329, 191] width 120 height 14
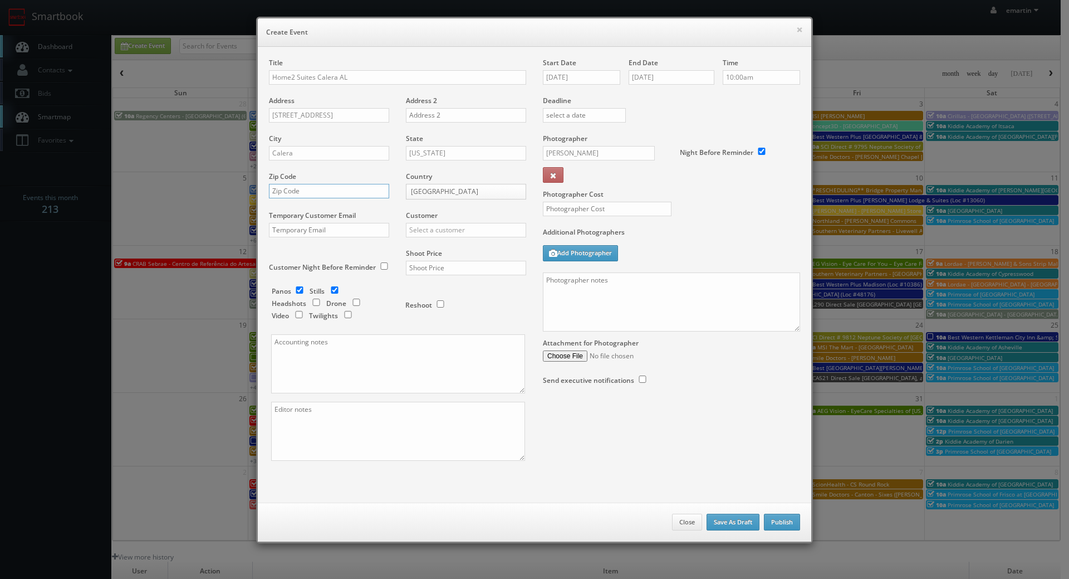
paste input "35040"
type input "35040"
click at [440, 221] on div "Customer Choice Hotels ACC Concept3D Firebirds GBV Choice Hotels Canada Heartla…" at bounding box center [462, 229] width 129 height 38
click at [440, 231] on input "text" at bounding box center [466, 230] width 120 height 14
click at [437, 264] on div "Hilton" at bounding box center [466, 266] width 119 height 18
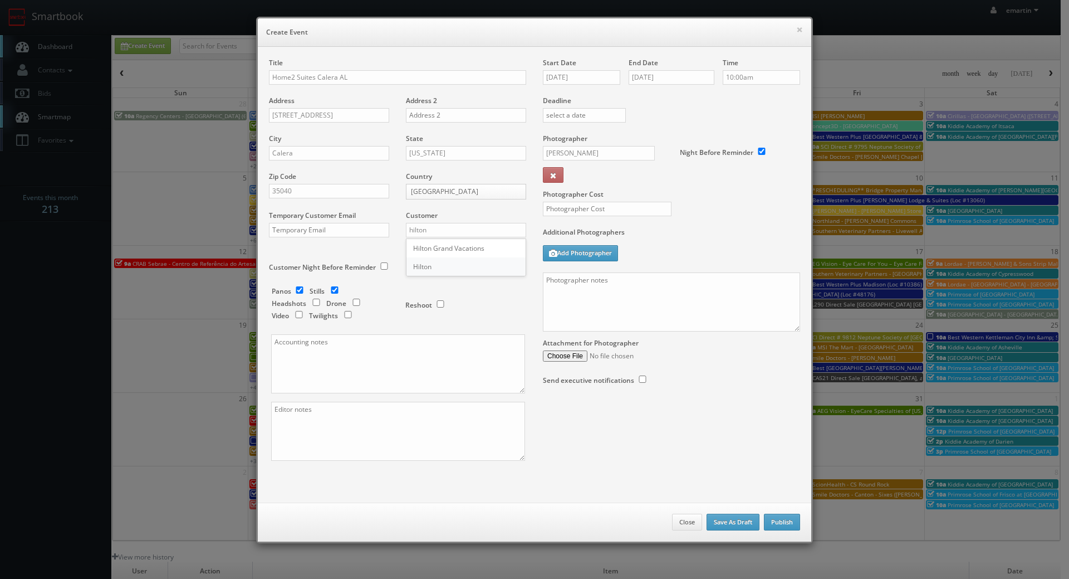
type input "Hilton"
click at [440, 262] on input "text" at bounding box center [466, 268] width 120 height 14
type input "1,600"
click at [448, 291] on div "Reshoot" at bounding box center [460, 299] width 111 height 26
click at [295, 290] on input "checkbox" at bounding box center [299, 289] width 17 height 7
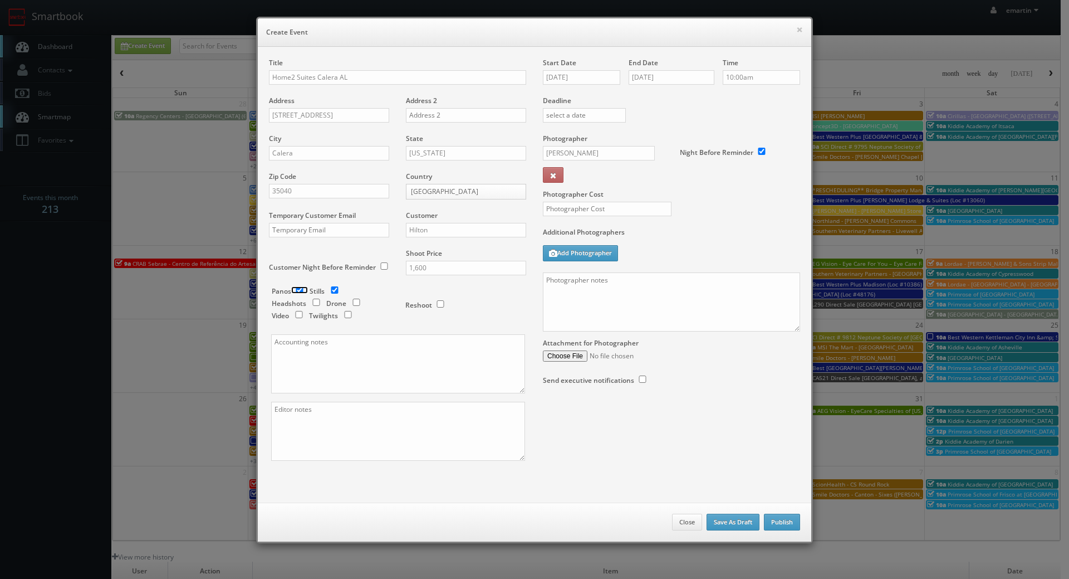
checkbox input "false"
click at [350, 313] on input "checkbox" at bounding box center [348, 314] width 17 height 7
checkbox input "true"
click at [588, 207] on input "text" at bounding box center [607, 209] width 129 height 14
type input "350"
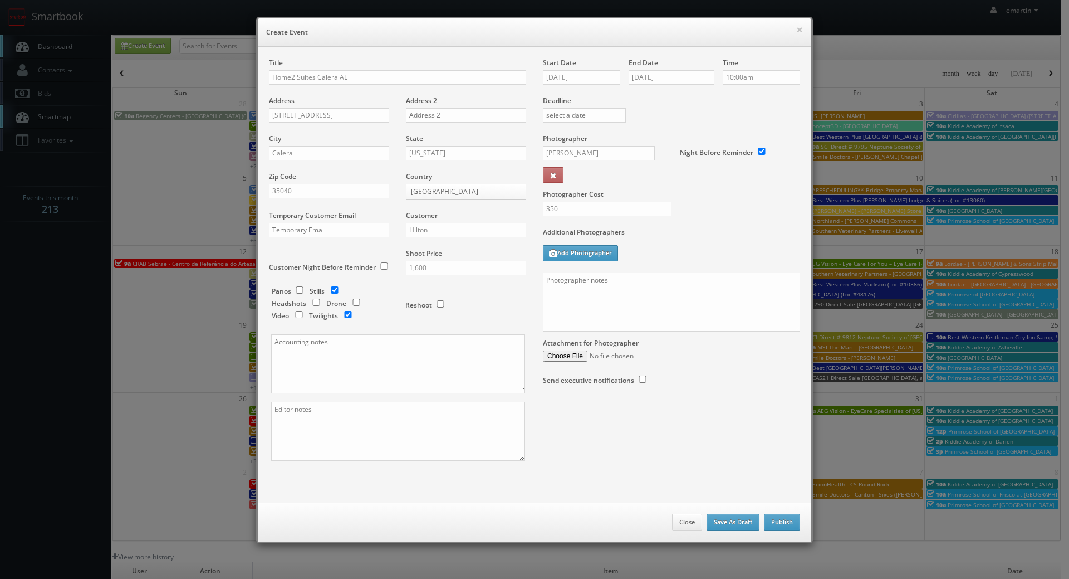
click at [684, 230] on label "Additional Photographers" at bounding box center [671, 234] width 257 height 15
click at [718, 278] on textarea at bounding box center [671, 301] width 257 height 59
paste textarea "Onsite contact is _____. Full shoot including _ room types/exteriors/common spa…"
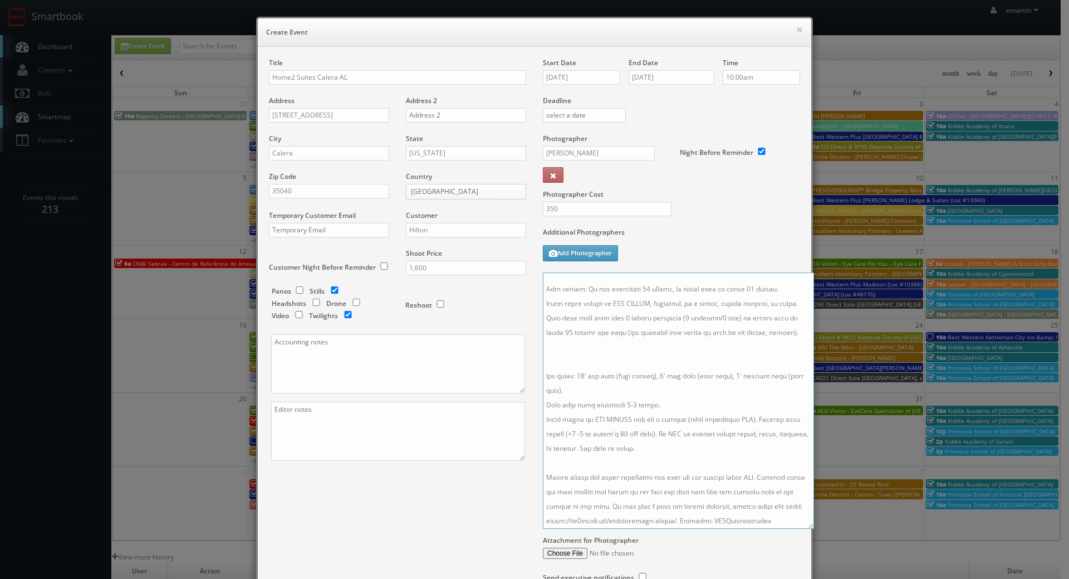
scroll to position [54, 0]
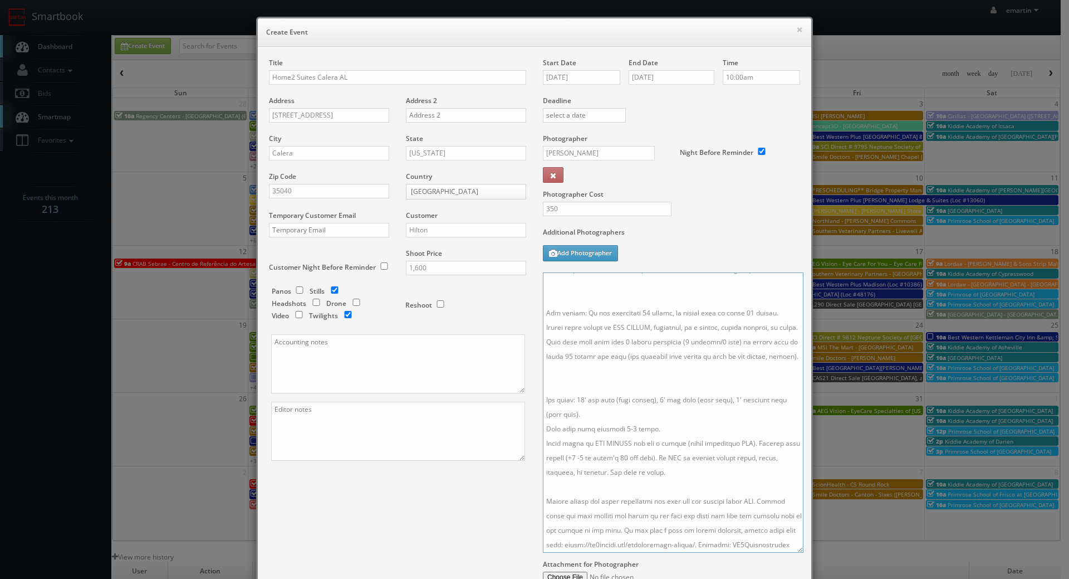
drag, startPoint x: 789, startPoint y: 325, endPoint x: 704, endPoint y: 463, distance: 162.0
click at [790, 544] on textarea at bounding box center [673, 412] width 261 height 280
click at [633, 388] on textarea at bounding box center [672, 411] width 259 height 278
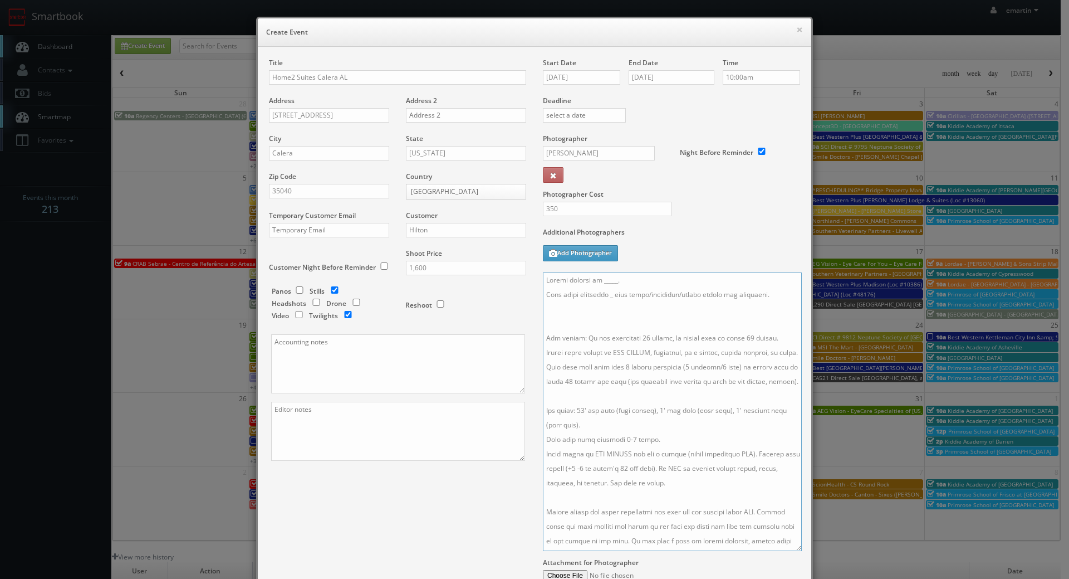
click at [582, 327] on textarea at bounding box center [672, 411] width 259 height 278
click at [674, 292] on textarea at bounding box center [672, 411] width 259 height 278
click at [640, 282] on textarea at bounding box center [672, 411] width 259 height 278
click at [577, 371] on textarea at bounding box center [672, 411] width 259 height 278
drag, startPoint x: 690, startPoint y: 516, endPoint x: 522, endPoint y: 441, distance: 184.0
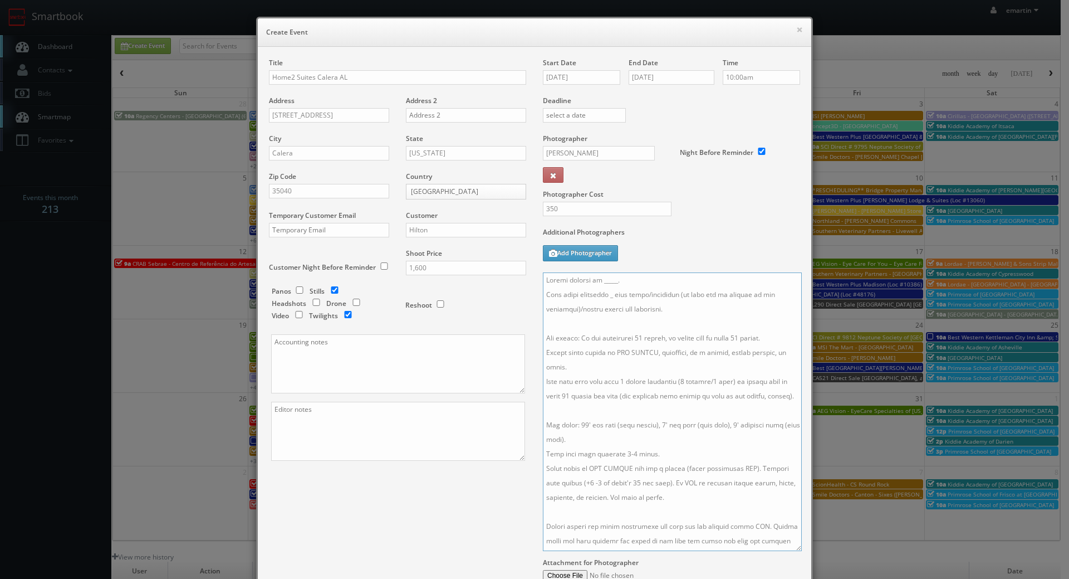
click at [522, 441] on div "Title Home2 Suites Calera AL Address 109 Metro Drive Address 2 City Calera Stat…" at bounding box center [535, 342] width 548 height 569
click at [569, 432] on textarea "Onsite contact is _____. Full shoot including _ room types/exteriors (no cars c…" at bounding box center [672, 411] width 259 height 278
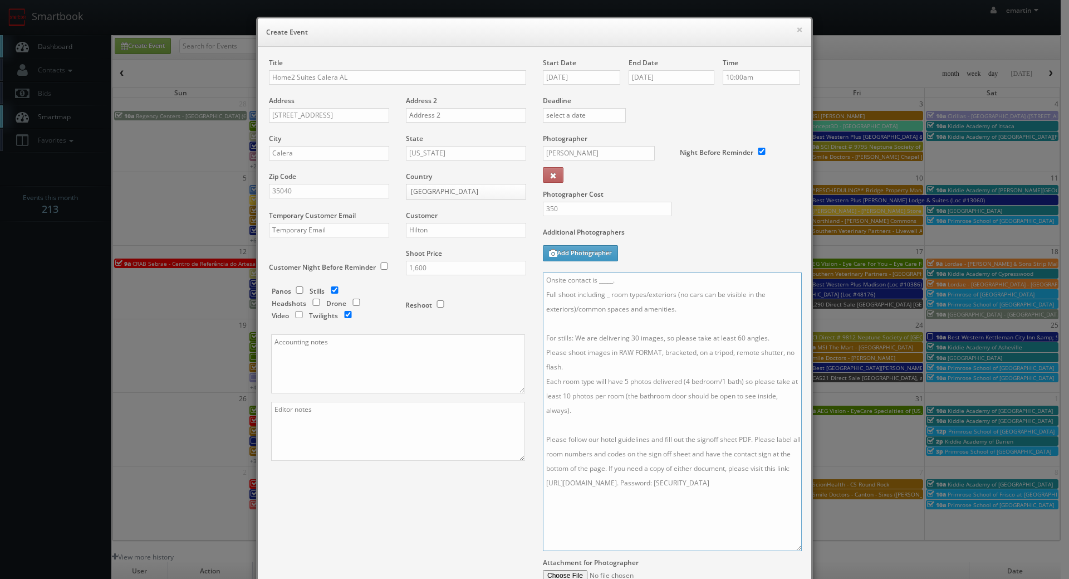
drag, startPoint x: 584, startPoint y: 413, endPoint x: 585, endPoint y: 422, distance: 9.5
click at [585, 418] on textarea "Onsite contact is _____. Full shoot including _ room types/exteriors (no cars c…" at bounding box center [672, 411] width 259 height 278
click at [584, 422] on textarea "Onsite contact is _____. Full shoot including _ room types/exteriors (no cars c…" at bounding box center [672, 411] width 259 height 278
paste textarea "Twilight Package - Please capture at least 10 stills of the exterior AND POOL (…"
click at [601, 420] on textarea at bounding box center [672, 411] width 259 height 278
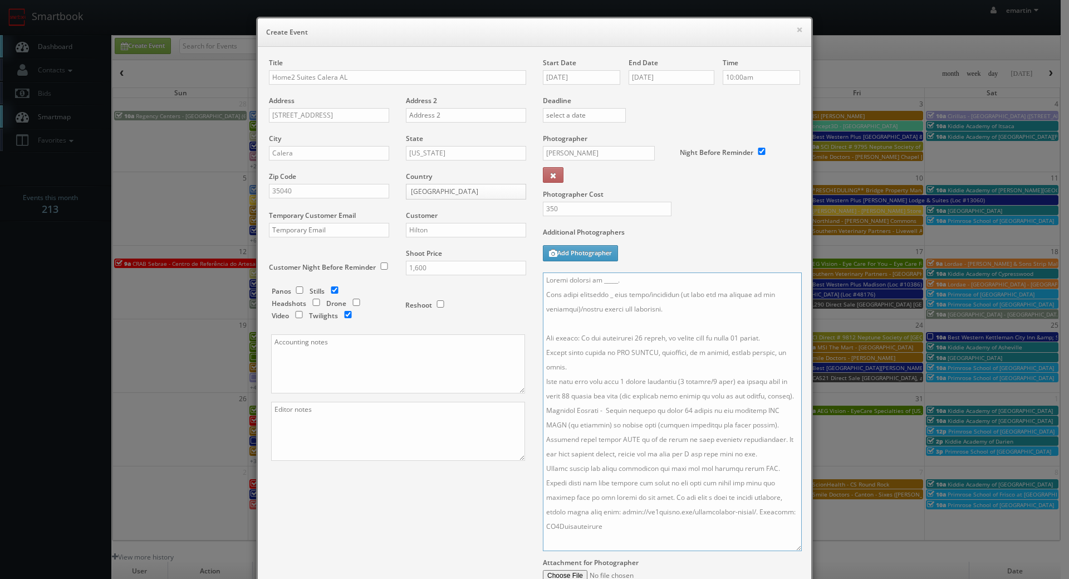
click at [615, 412] on textarea at bounding box center [672, 411] width 259 height 278
click at [715, 478] on textarea at bounding box center [672, 411] width 259 height 278
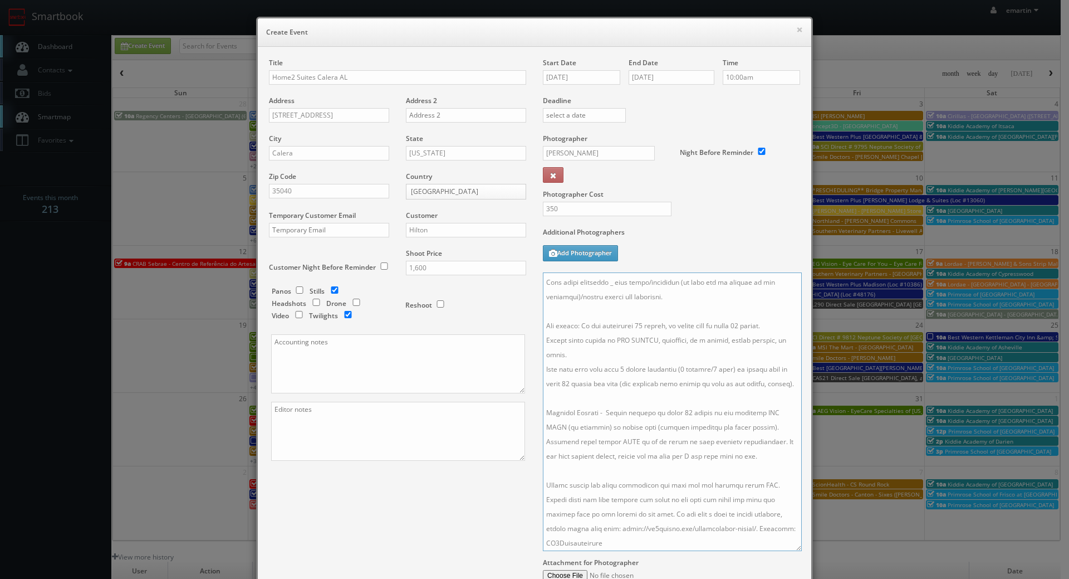
click at [689, 536] on textarea at bounding box center [672, 411] width 259 height 278
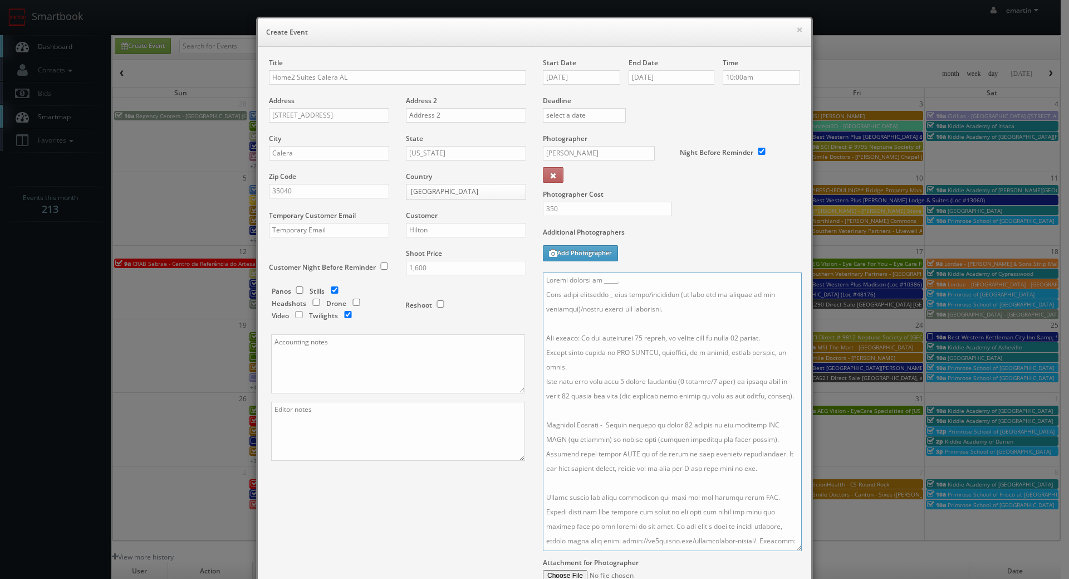
click at [608, 295] on textarea at bounding box center [672, 411] width 259 height 278
drag, startPoint x: 613, startPoint y: 277, endPoint x: 598, endPoint y: 278, distance: 15.6
click at [598, 278] on textarea at bounding box center [672, 411] width 259 height 278
type textarea "Onsite contact is Ben Koopman. Full shoot including 5 room types/exteriors (no …"
drag, startPoint x: 577, startPoint y: 82, endPoint x: 570, endPoint y: 81, distance: 7.3
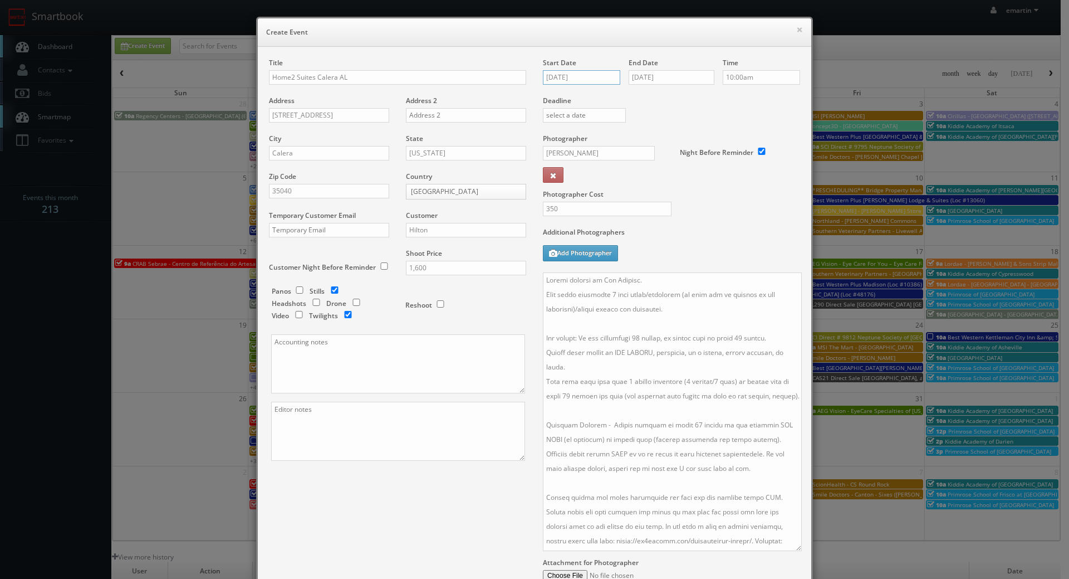
click at [577, 82] on input "11/10/2025" at bounding box center [581, 77] width 77 height 14
click at [706, 210] on div "Photographer Cost 350" at bounding box center [672, 181] width 274 height 94
click at [466, 498] on div "Title Home2 Suites Calera AL Address 109 Metro Drive Address 2 City Calera Stat…" at bounding box center [535, 342] width 548 height 569
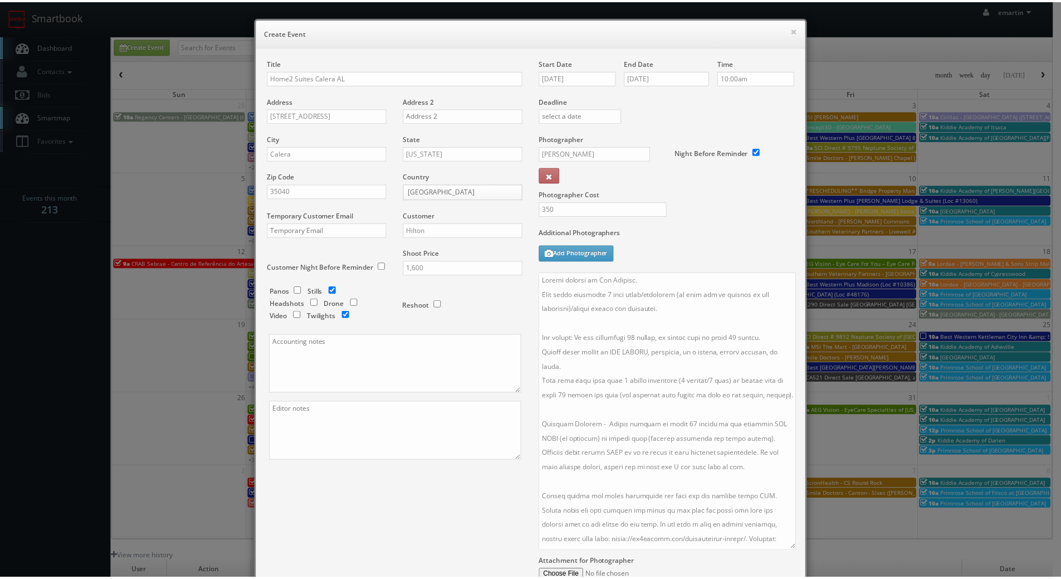
scroll to position [127, 0]
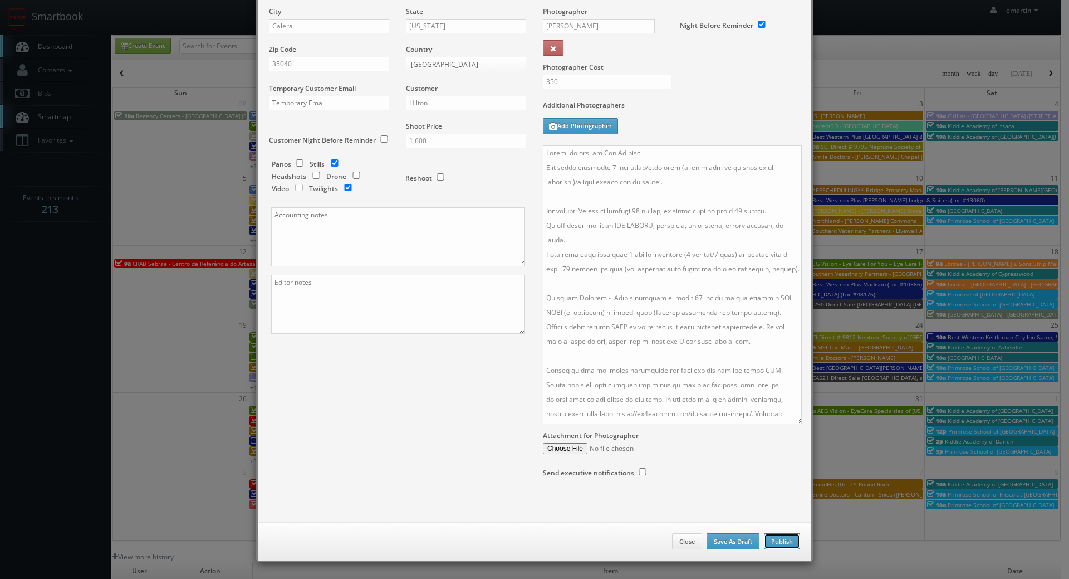
click at [780, 542] on button "Publish" at bounding box center [782, 541] width 36 height 17
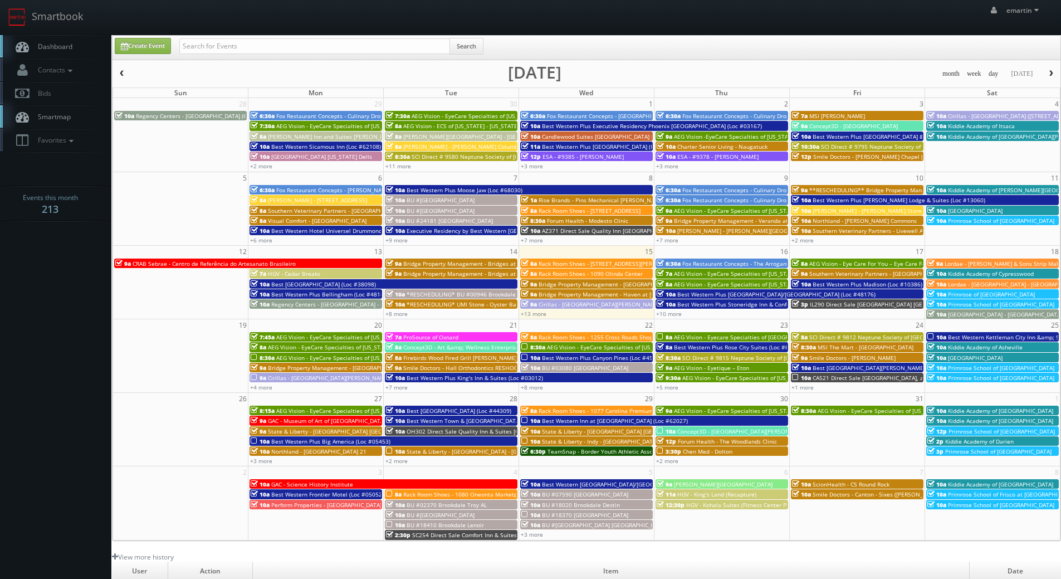
click at [63, 51] on span "Dashboard" at bounding box center [52, 46] width 40 height 9
click at [676, 314] on link "+10 more" at bounding box center [669, 314] width 26 height 8
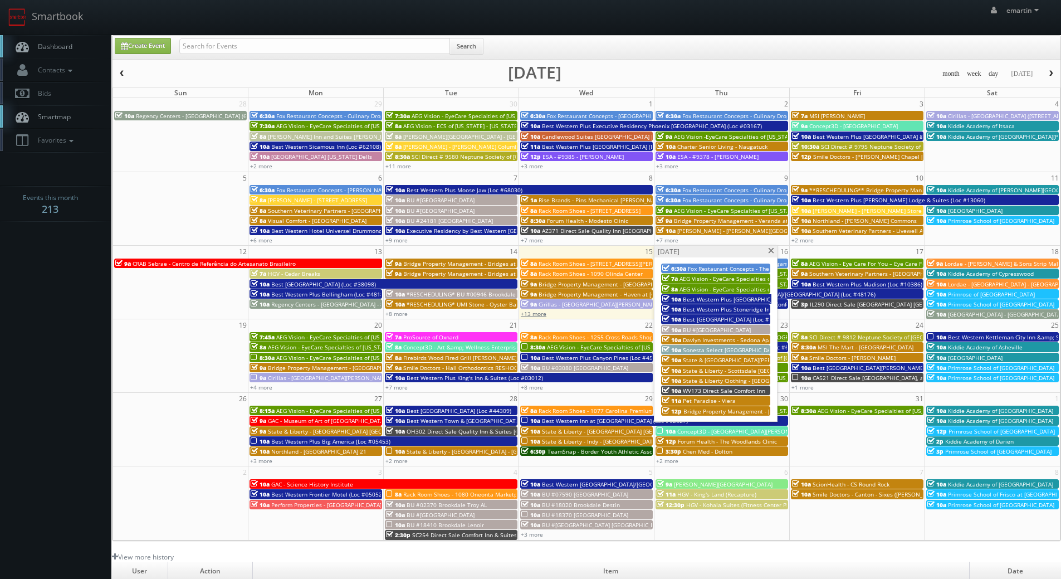
click at [531, 312] on link "+13 more" at bounding box center [534, 314] width 26 height 8
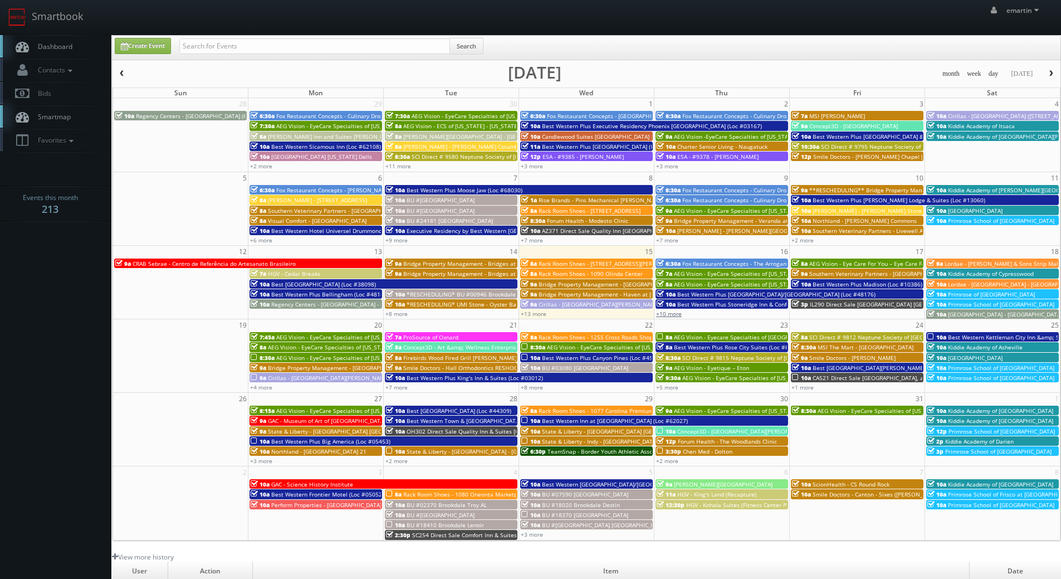
click at [679, 314] on link "+10 more" at bounding box center [669, 314] width 26 height 8
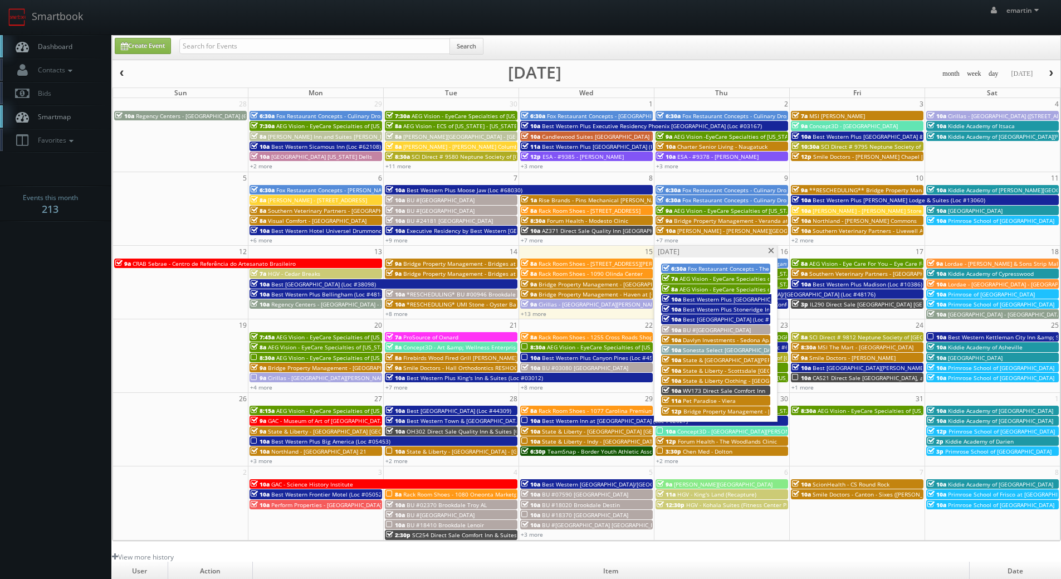
click at [706, 347] on span "Sonesta Select [GEOGRAPHIC_DATA]" at bounding box center [731, 350] width 96 height 8
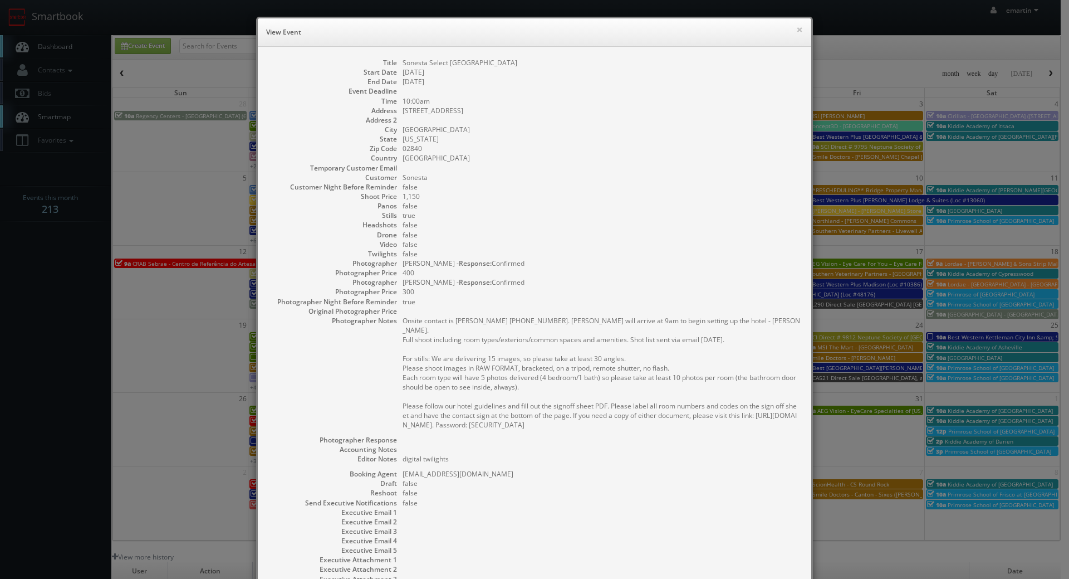
click at [560, 245] on dd "false" at bounding box center [602, 243] width 398 height 9
drag, startPoint x: 518, startPoint y: 168, endPoint x: 620, endPoint y: 86, distance: 130.7
click at [518, 168] on dd at bounding box center [602, 167] width 398 height 9
click at [796, 26] on button "×" at bounding box center [799, 30] width 7 height 8
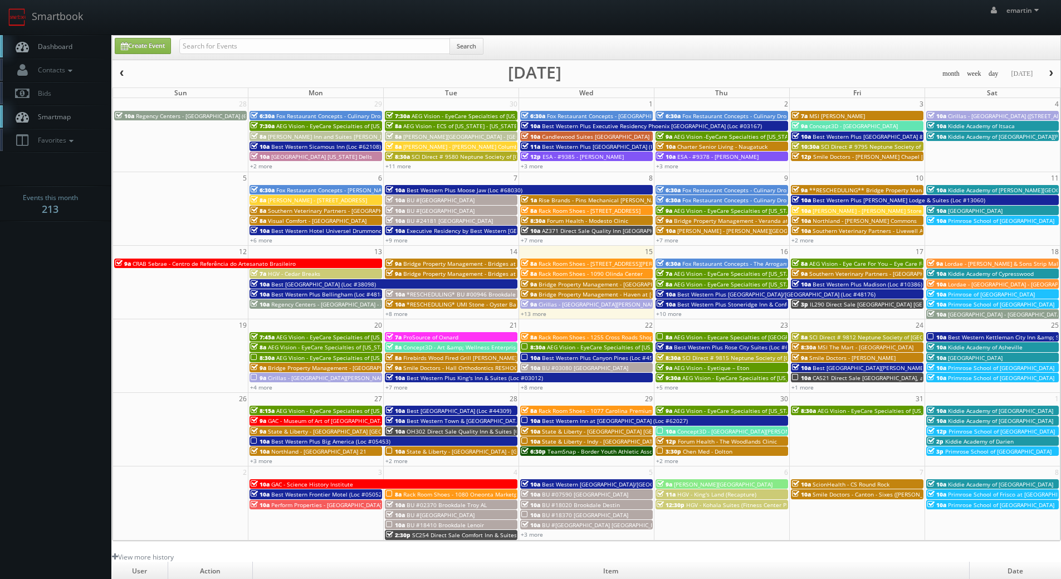
click at [60, 44] on span "Dashboard" at bounding box center [52, 46] width 40 height 9
click at [54, 37] on link "Dashboard" at bounding box center [55, 46] width 111 height 23
click at [54, 36] on link "Dashboard" at bounding box center [55, 46] width 111 height 23
click at [678, 315] on link "+10 more" at bounding box center [669, 314] width 26 height 8
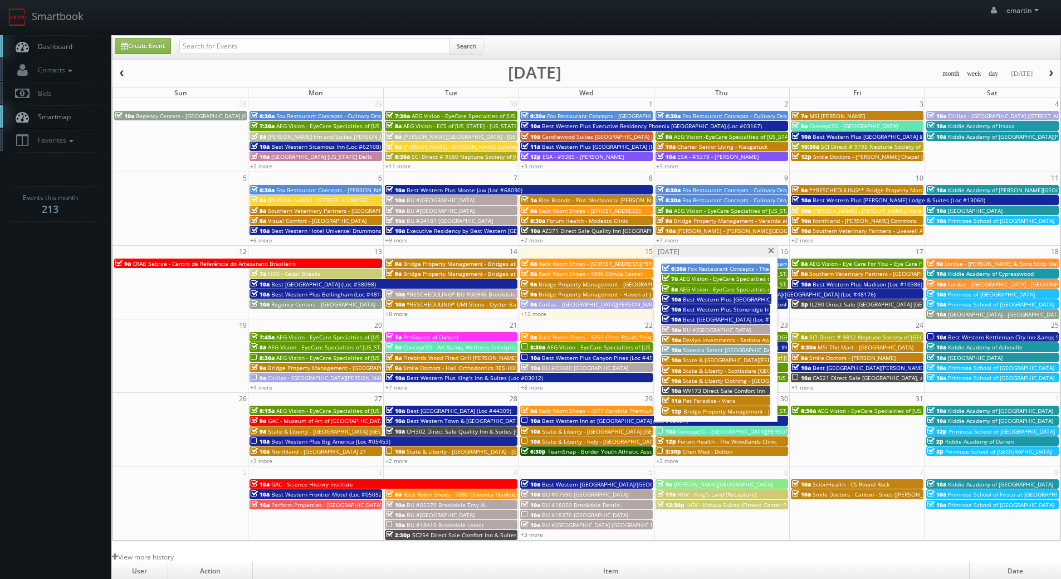
click at [768, 249] on span at bounding box center [770, 251] width 7 height 6
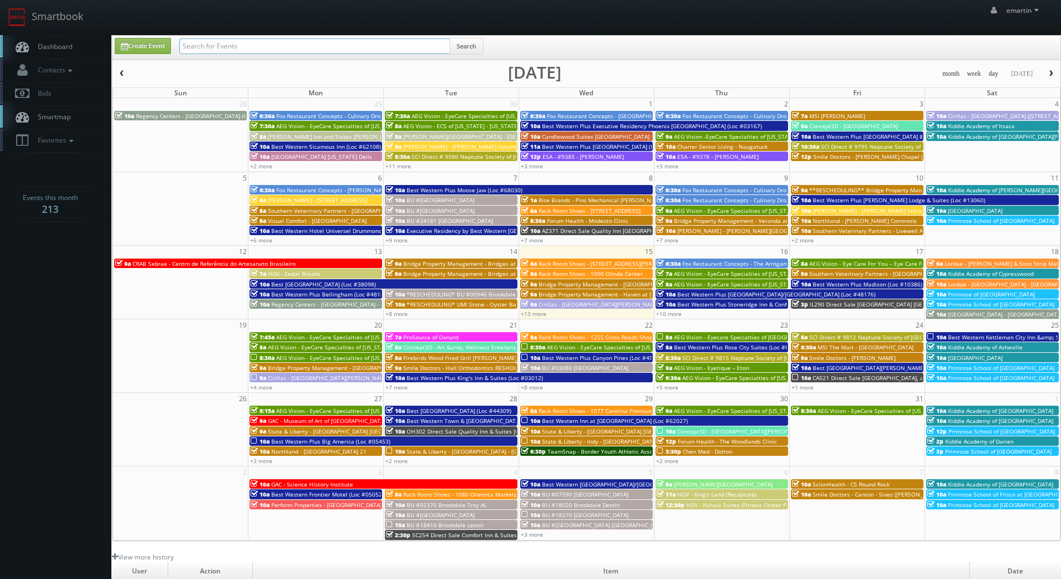
click at [204, 45] on input "text" at bounding box center [314, 46] width 271 height 16
type input "home2"
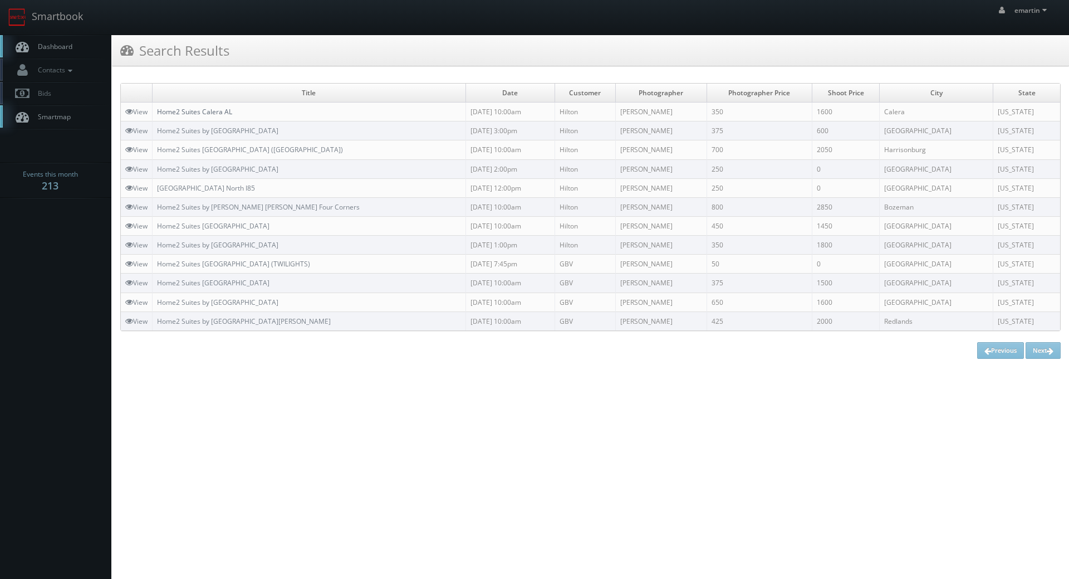
click at [207, 113] on link "Home2 Suites Calera AL" at bounding box center [194, 111] width 75 height 9
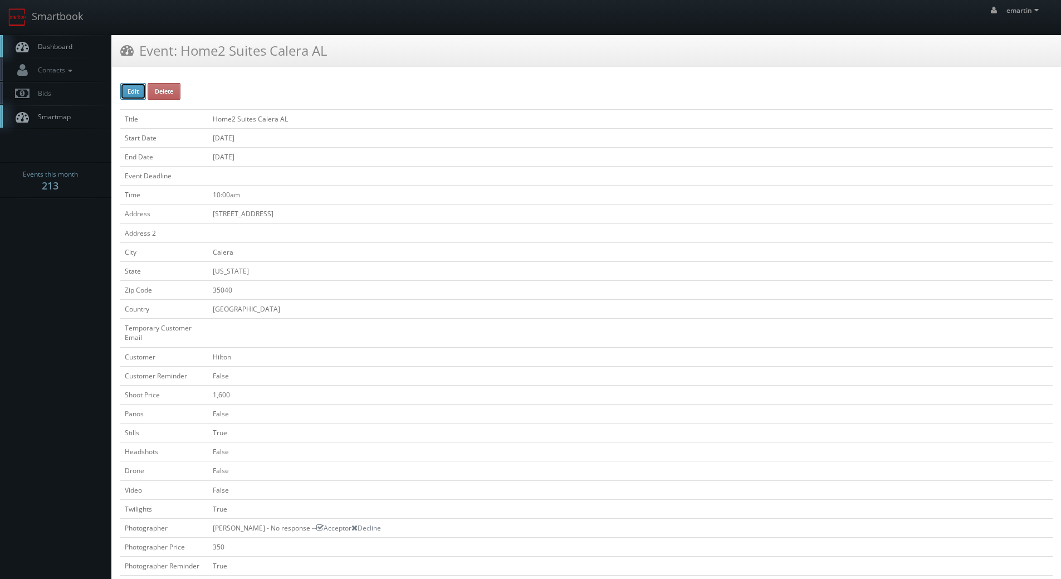
click at [132, 84] on button "Edit" at bounding box center [133, 91] width 26 height 17
type input "Home2 Suites Calera AL"
type input "[STREET_ADDRESS]"
type input "Calera"
type input "35040"
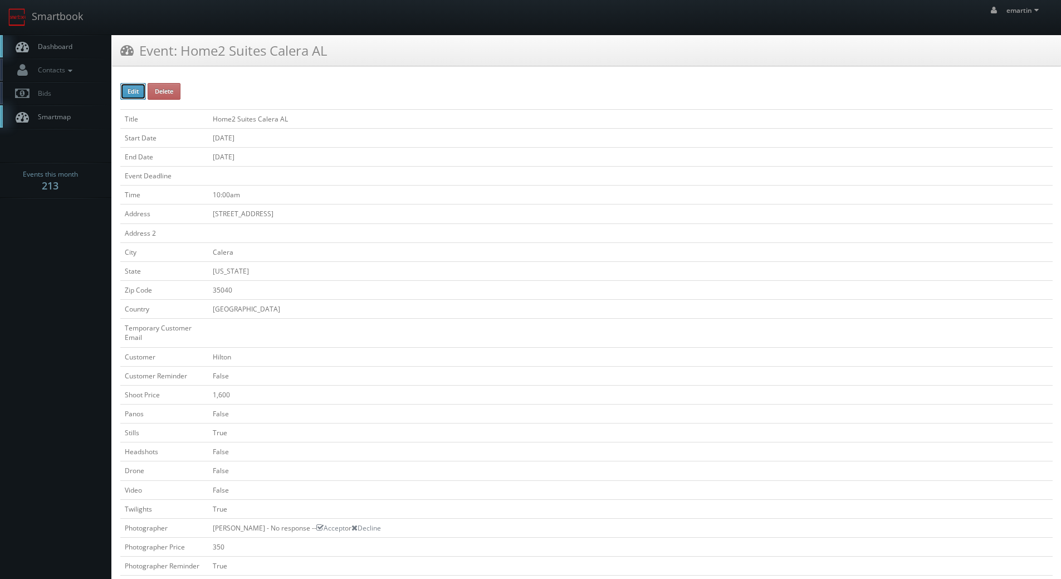
checkbox input "false"
type input "1,600"
checkbox input "false"
checkbox input "true"
checkbox input "false"
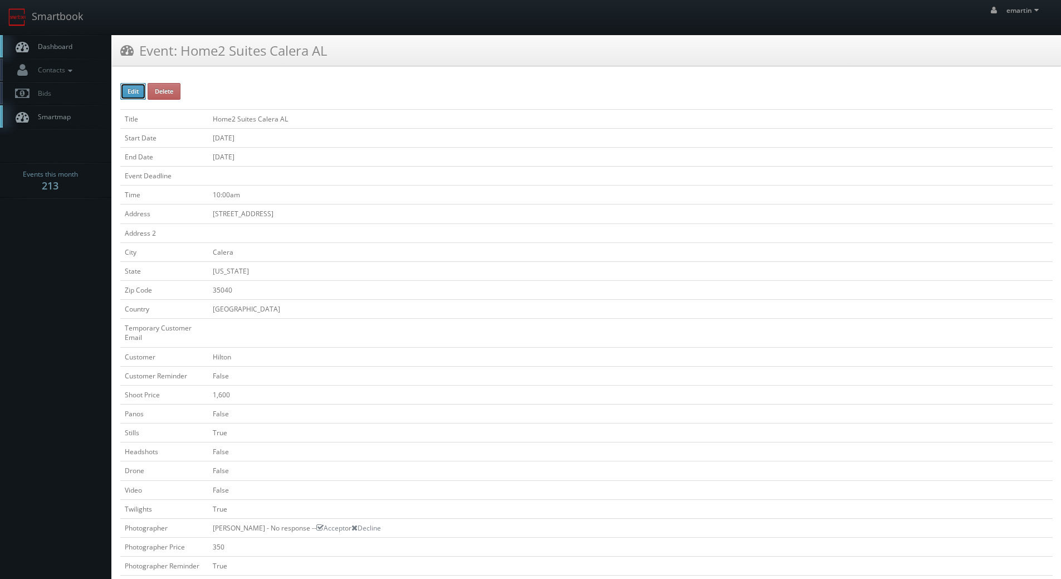
checkbox input "false"
checkbox input "true"
checkbox input "false"
type input "[DATE]"
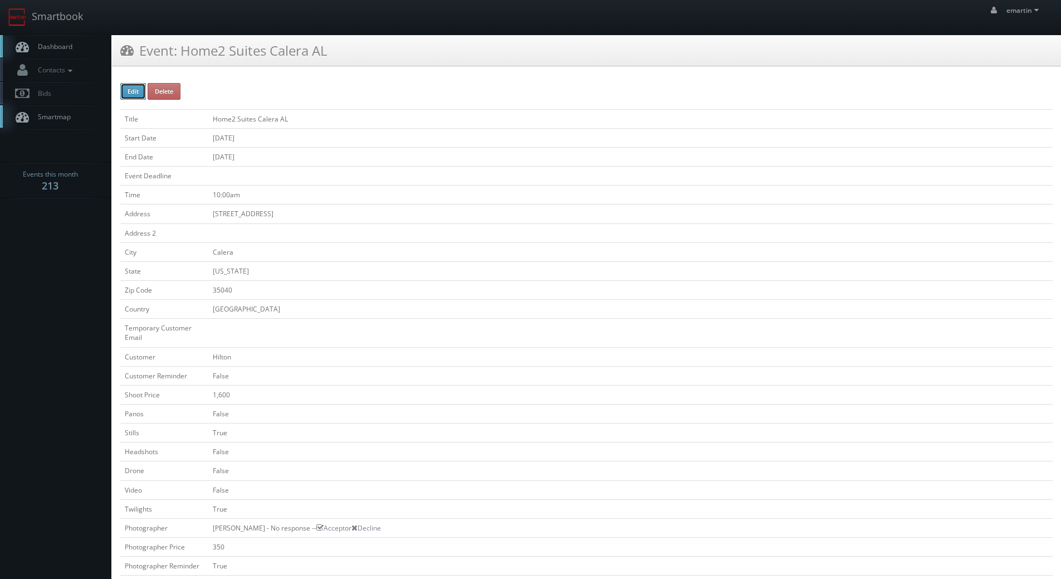
type input "[DATE]"
type input "10:00am"
checkbox input "true"
checkbox input "false"
type input "1,600"
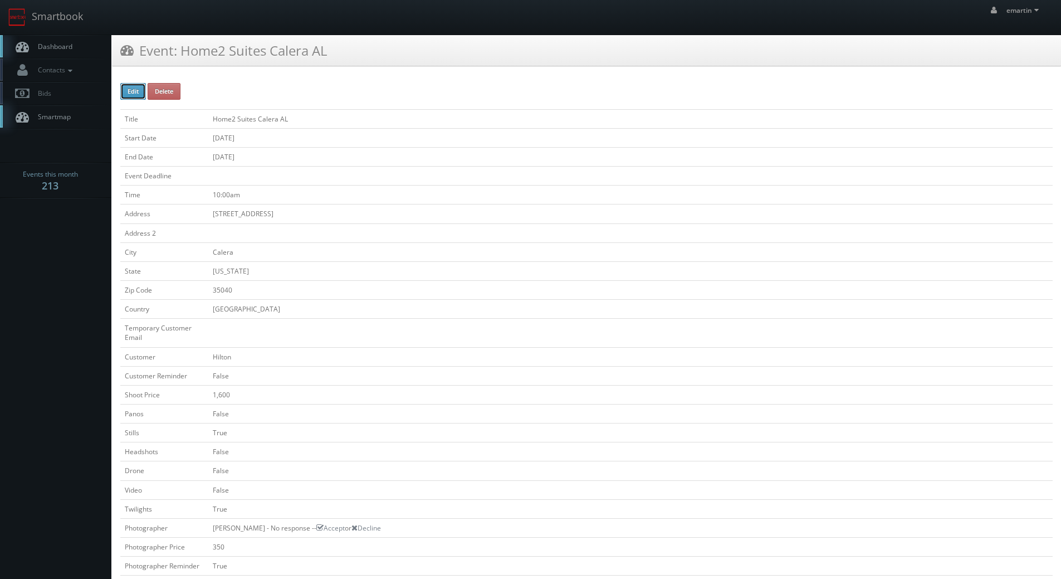
type input "350"
select select "[US_STATE]"
select select "[EMAIL_ADDRESS][DOMAIN_NAME]"
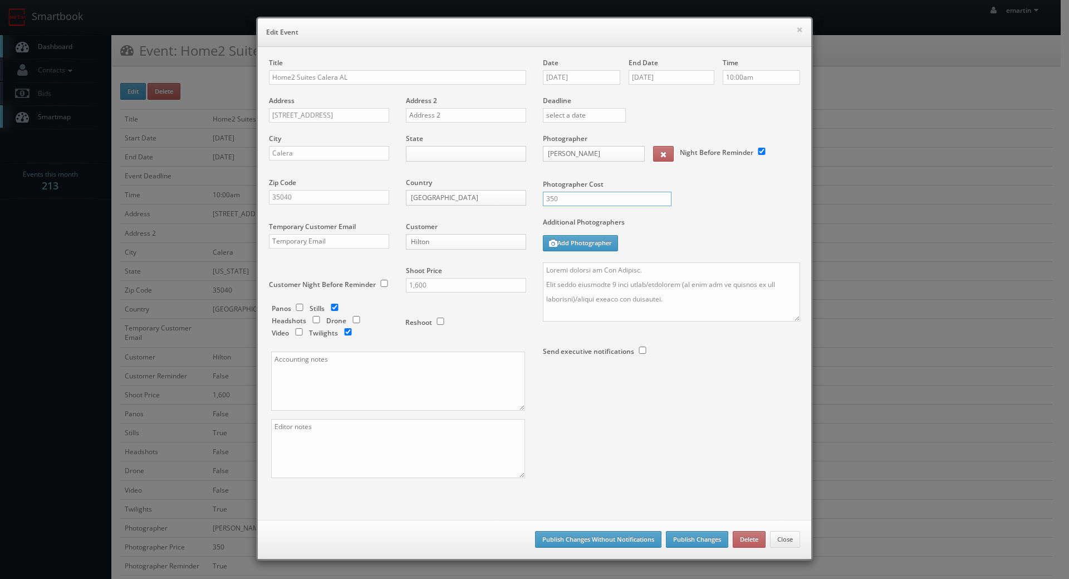
drag, startPoint x: 565, startPoint y: 202, endPoint x: 518, endPoint y: 190, distance: 47.8
click at [522, 192] on div "Title Home2 Suites Calera AL Address [STREET_ADDRESS] Address 2 City [GEOGRAPHI…" at bounding box center [535, 277] width 548 height 439
type input "400"
drag, startPoint x: 596, startPoint y: 473, endPoint x: 615, endPoint y: 476, distance: 19.6
click at [596, 473] on div "Title Home2 Suites Calera AL Address [STREET_ADDRESS] Address 2 City [GEOGRAPHI…" at bounding box center [535, 277] width 548 height 439
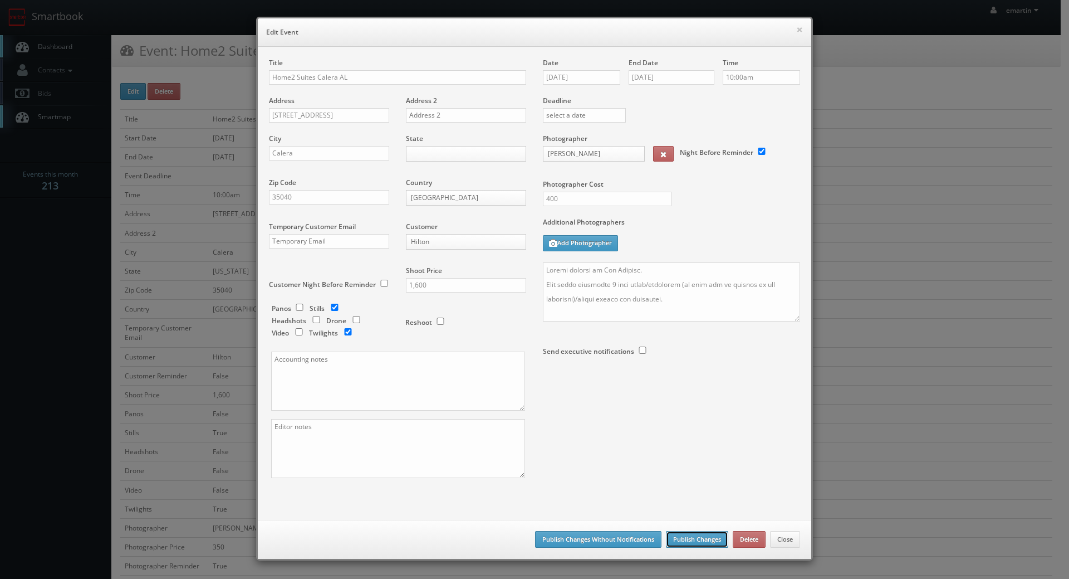
click at [687, 541] on button "Publish Changes" at bounding box center [697, 539] width 62 height 17
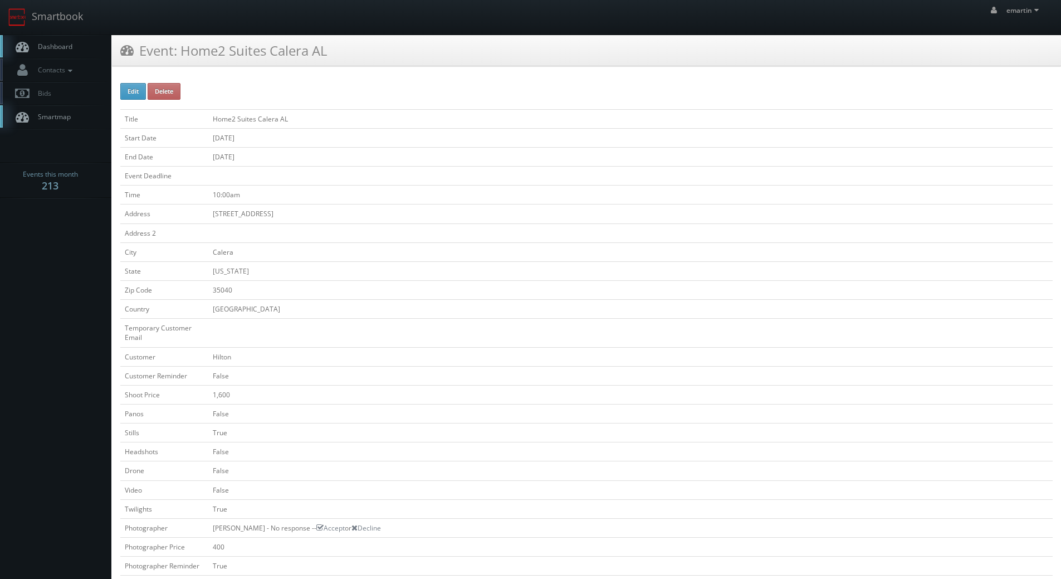
click at [69, 42] on span "Dashboard" at bounding box center [52, 46] width 40 height 9
